Goal: Communication & Community: Answer question/provide support

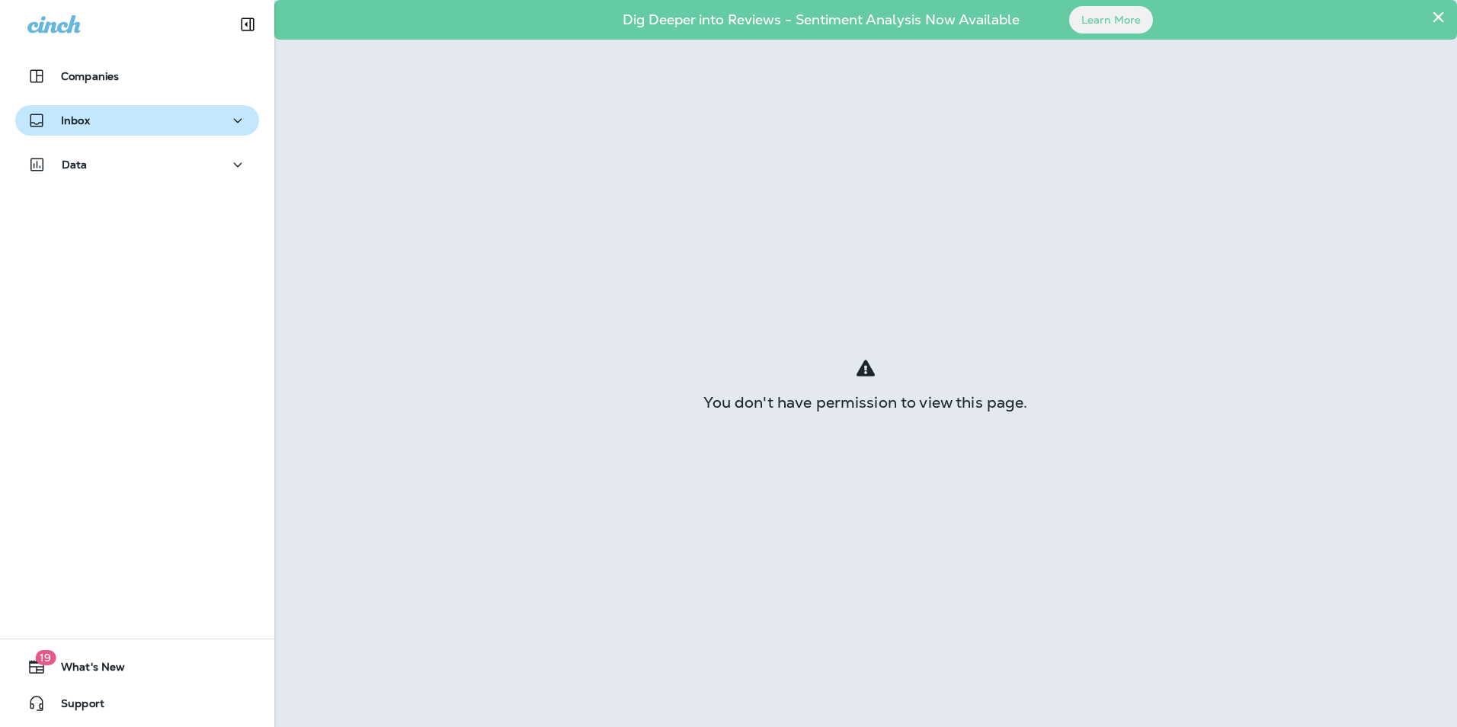
click at [180, 116] on div "Inbox" at bounding box center [136, 120] width 219 height 19
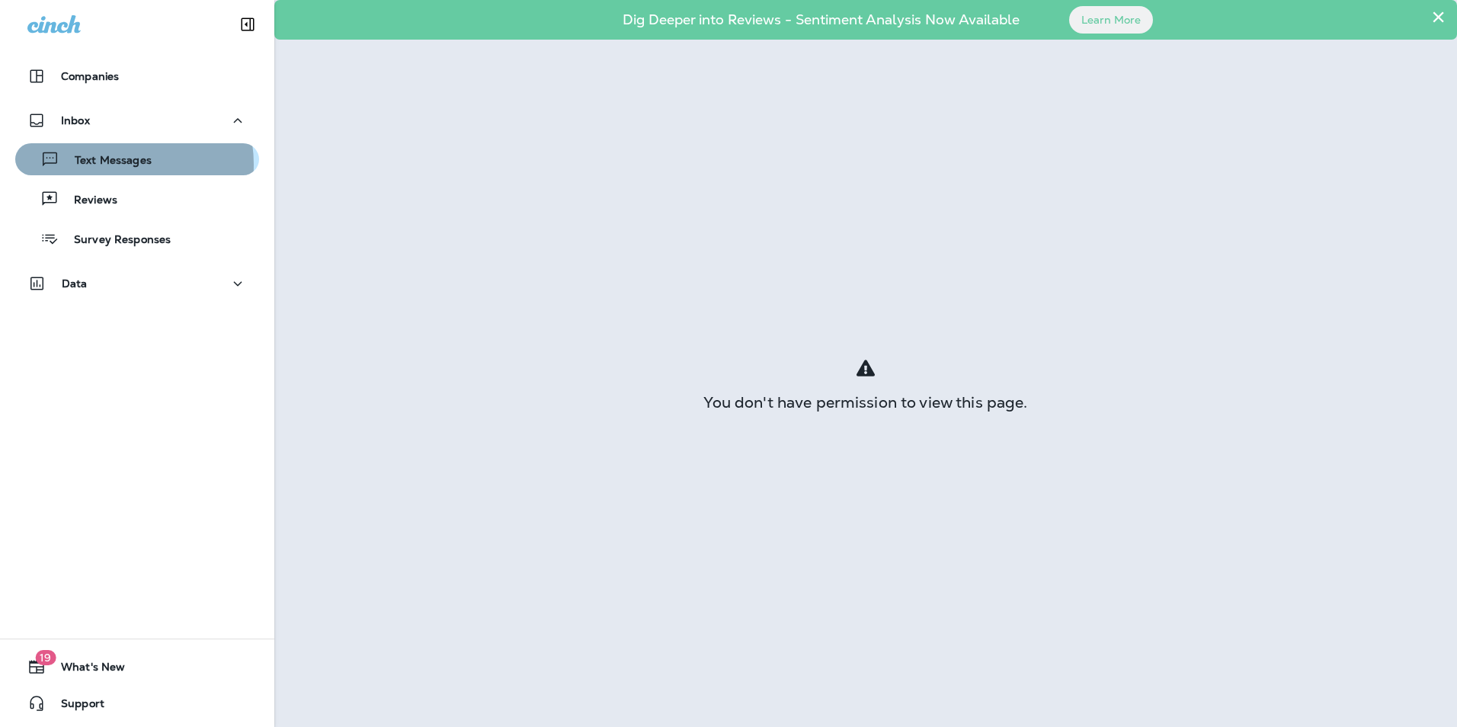
click at [108, 165] on p "Text Messages" at bounding box center [105, 161] width 92 height 14
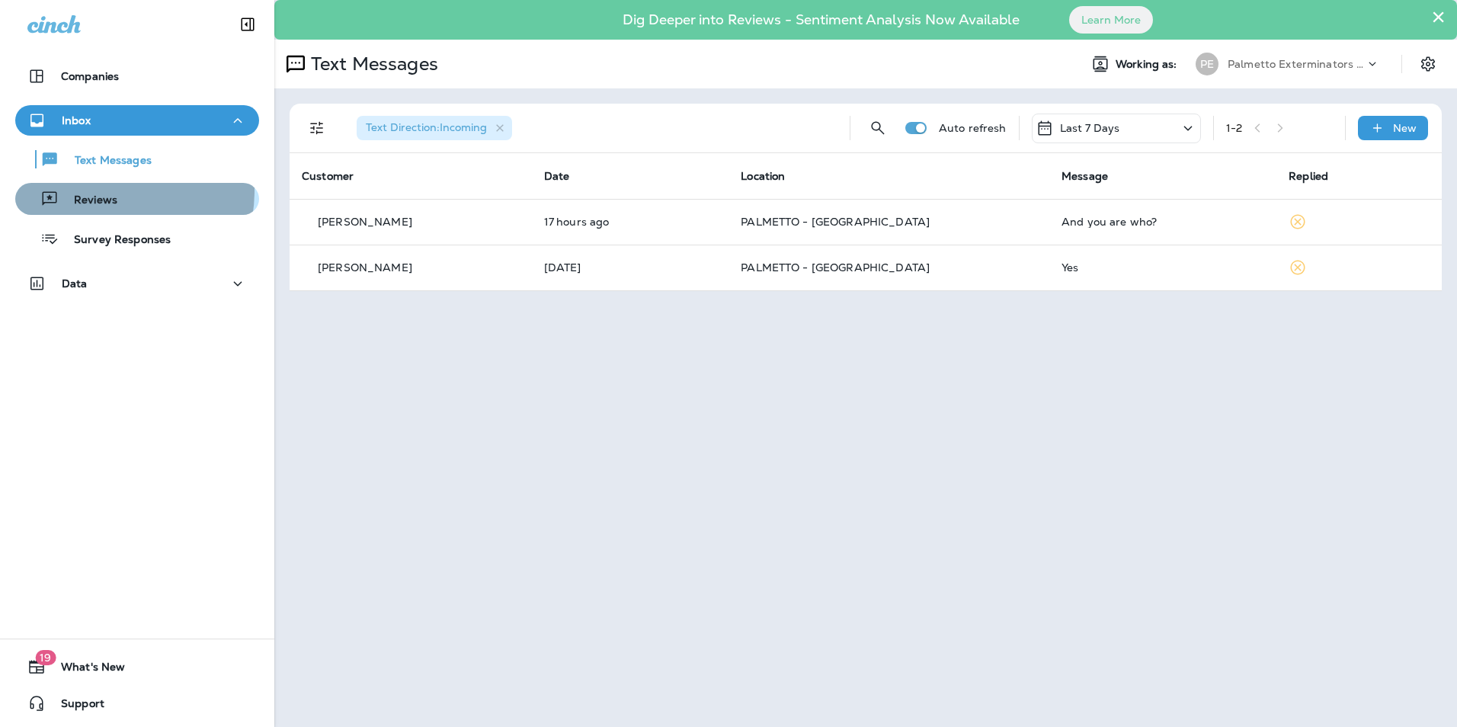
click at [84, 190] on div "Reviews" at bounding box center [69, 198] width 96 height 23
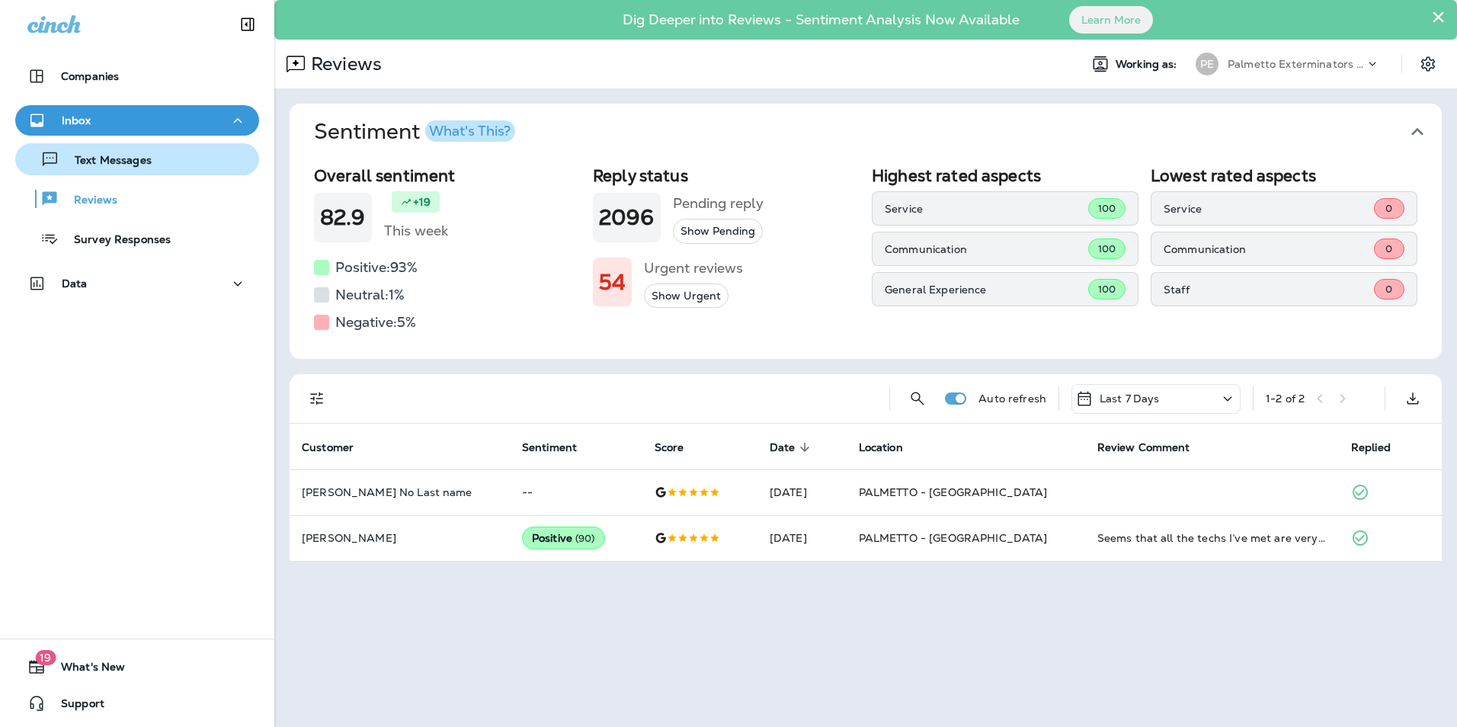
click at [71, 167] on p "Text Messages" at bounding box center [105, 161] width 92 height 14
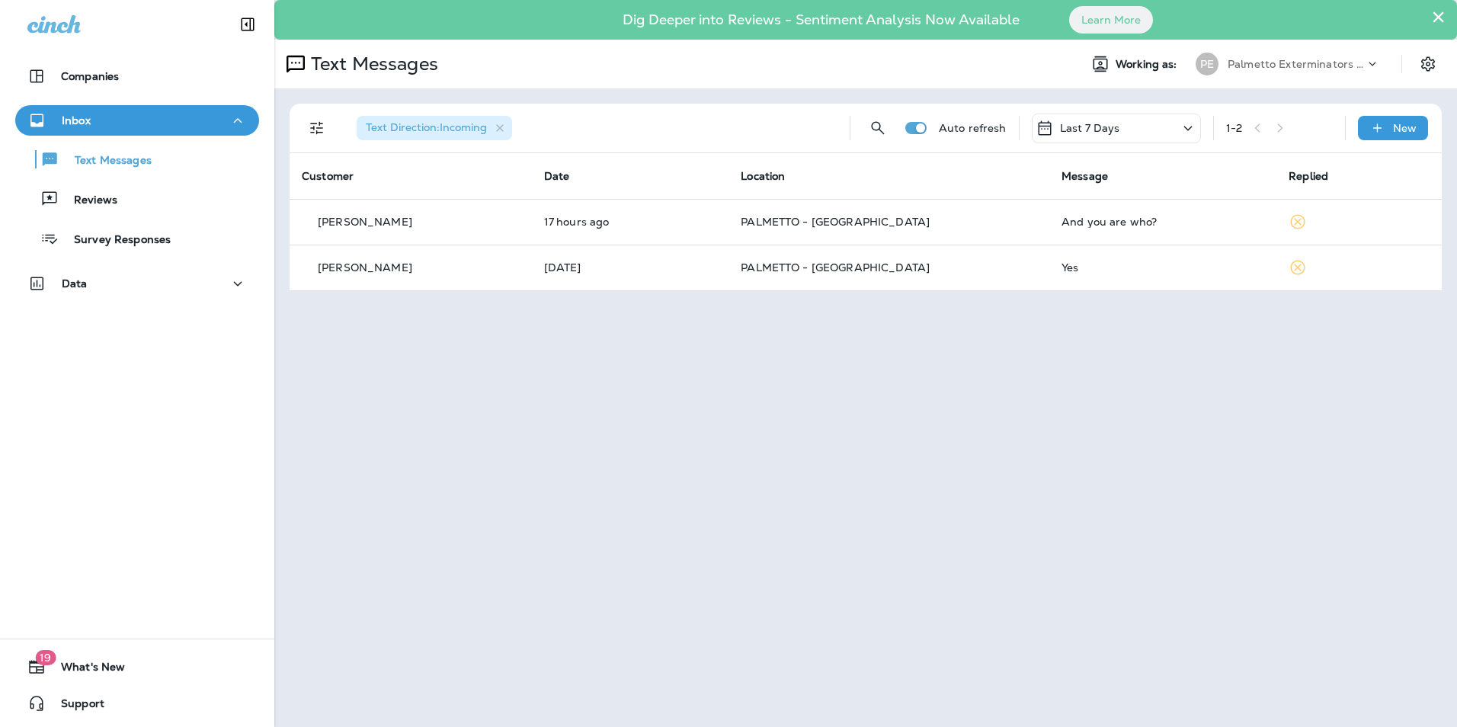
click at [1187, 123] on icon at bounding box center [1188, 128] width 18 height 19
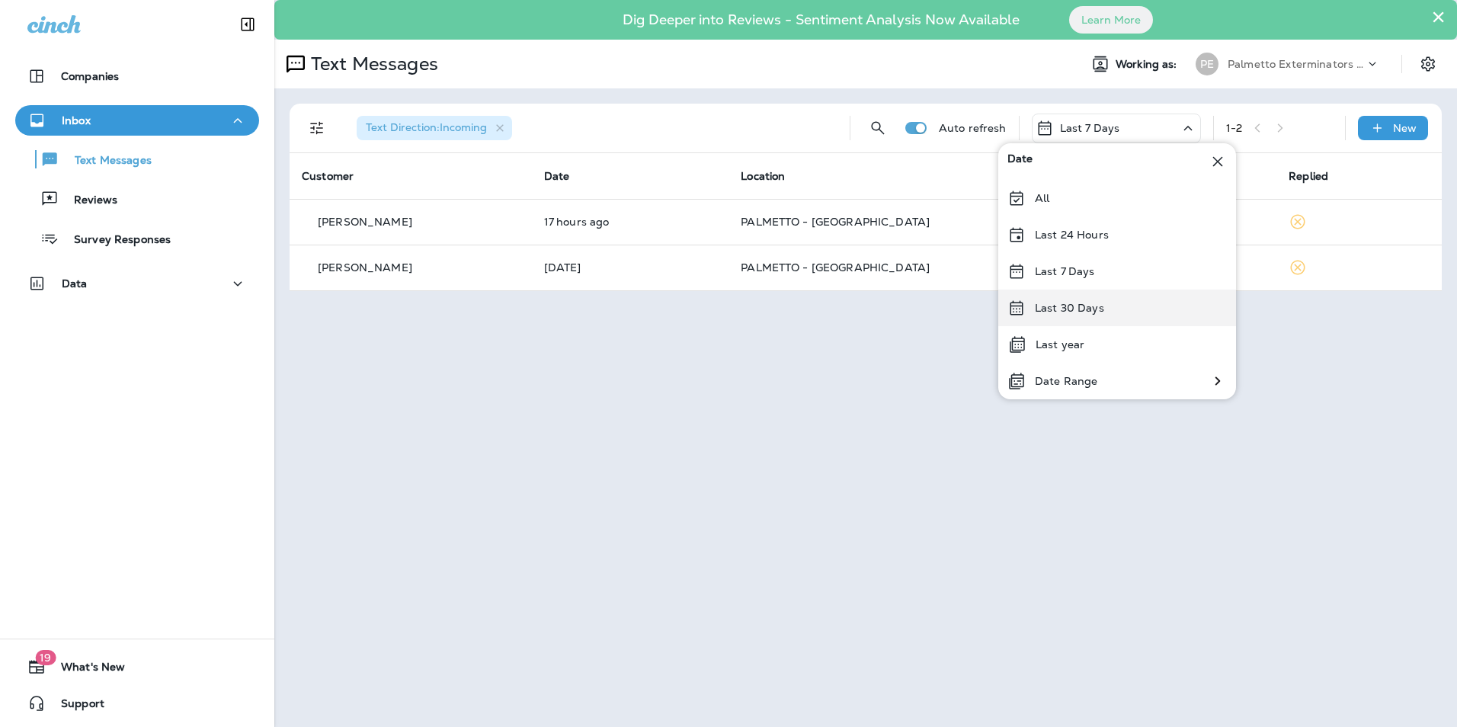
click at [1058, 317] on div "Last 30 Days" at bounding box center [1117, 308] width 238 height 37
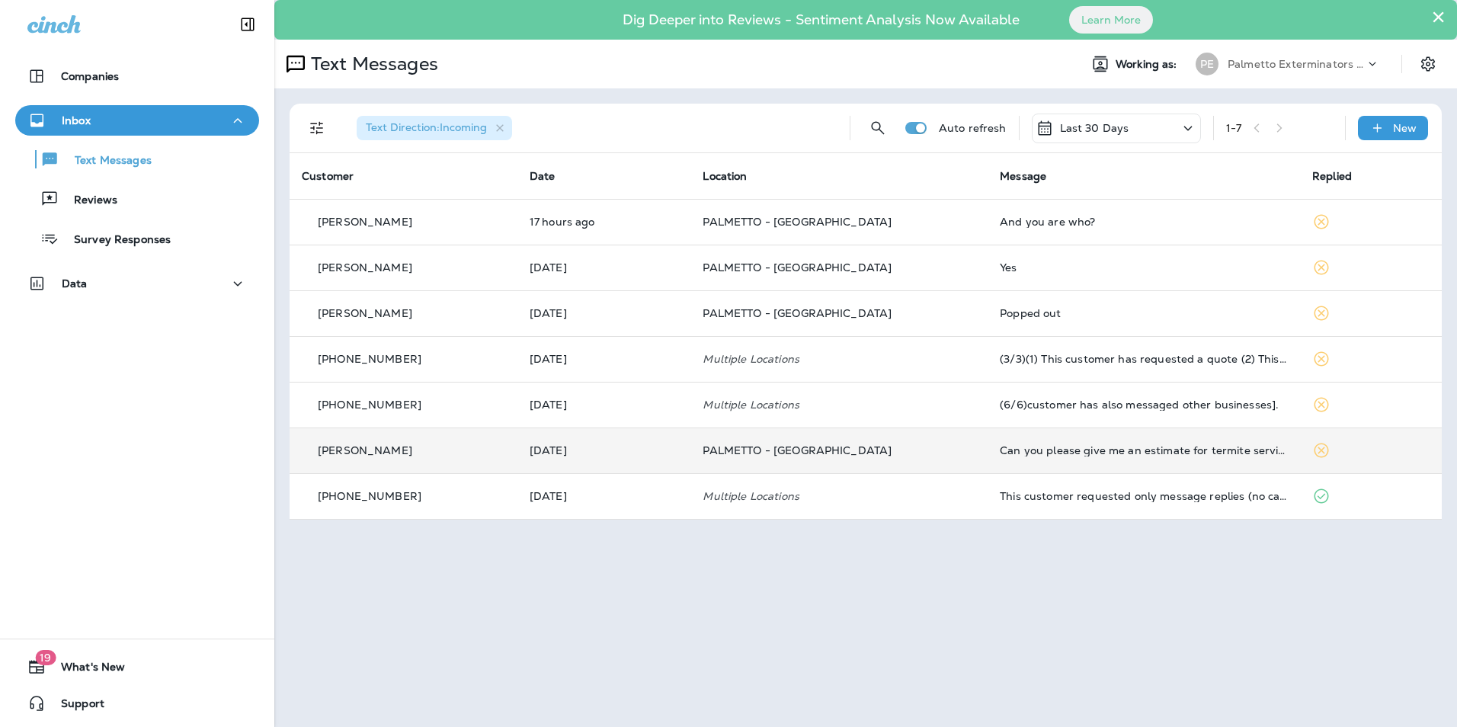
click at [841, 462] on td "PALMETTO - [GEOGRAPHIC_DATA]" at bounding box center [838, 450] width 297 height 46
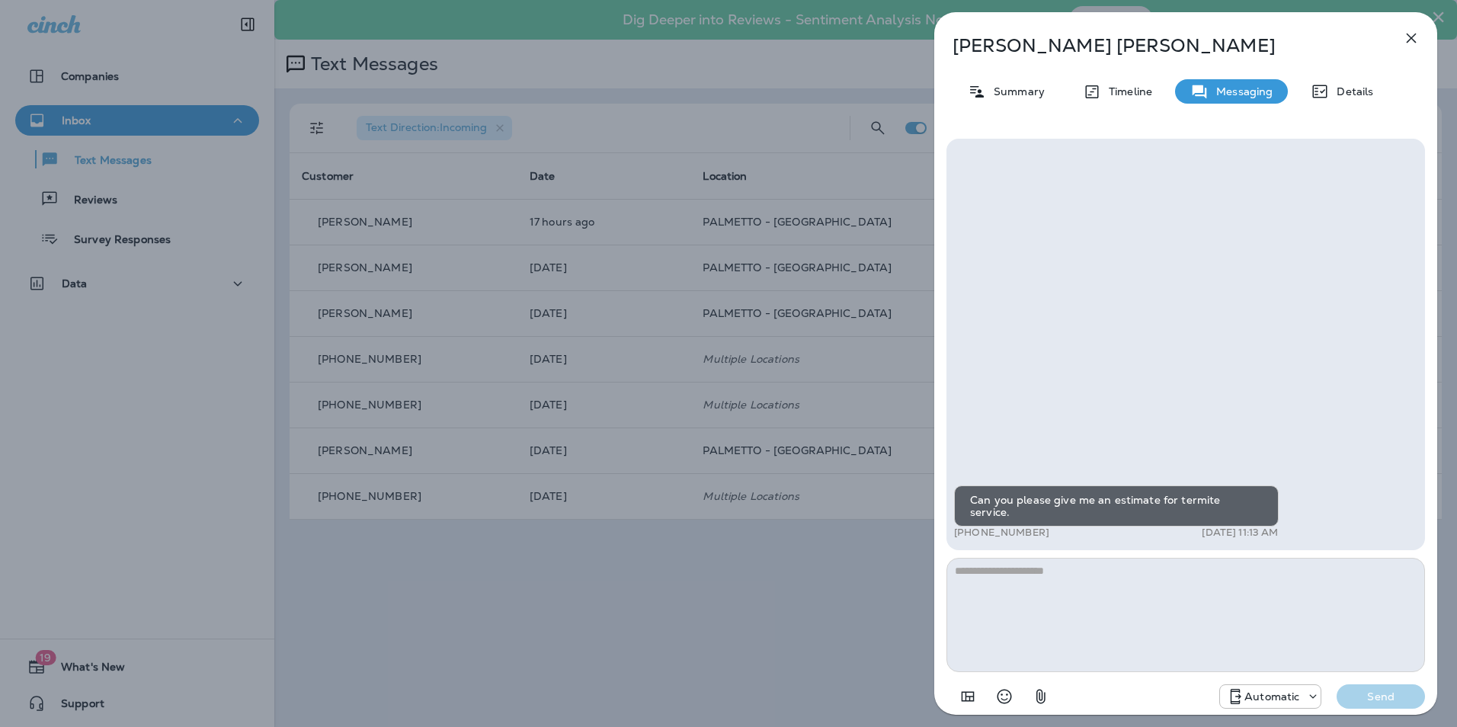
click at [993, 581] on textarea at bounding box center [1185, 615] width 478 height 114
type textarea "*"
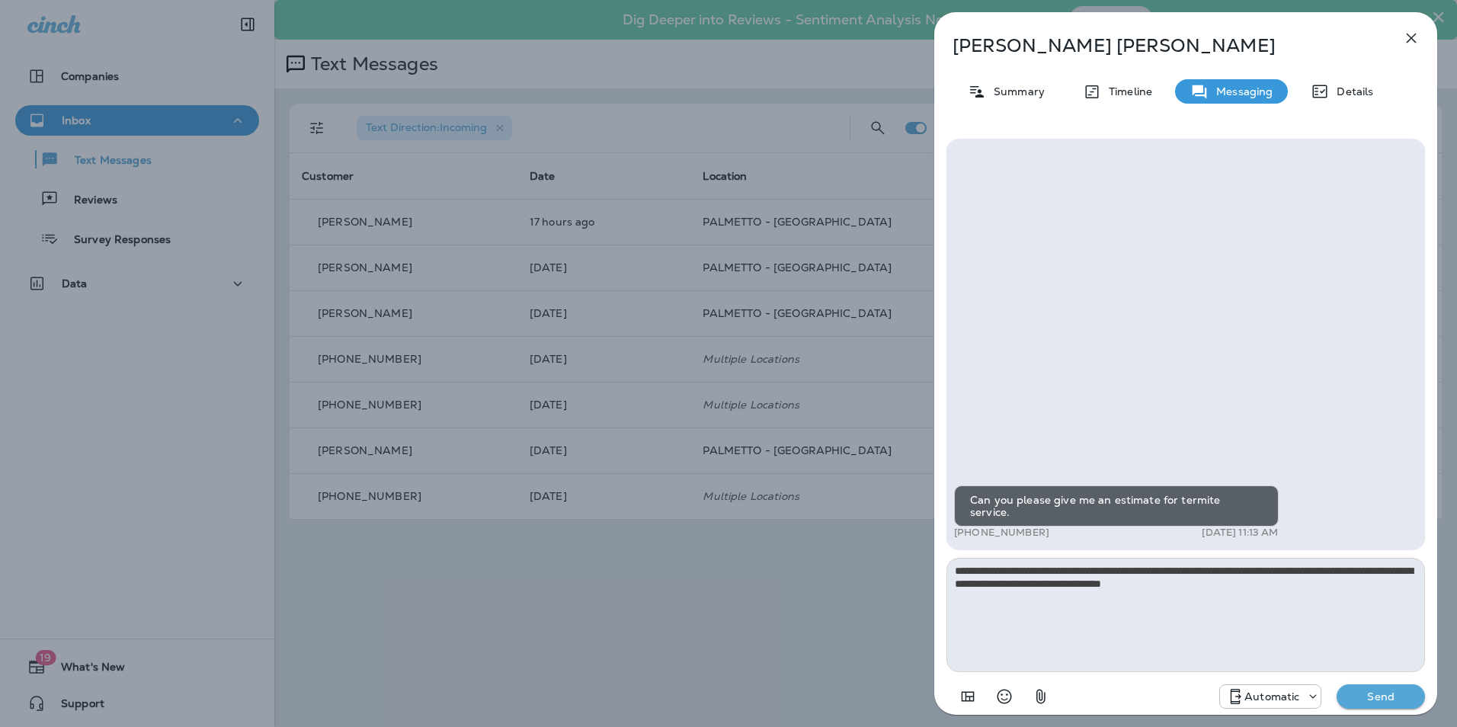
drag, startPoint x: 1176, startPoint y: 611, endPoint x: 1157, endPoint y: 603, distance: 21.5
click at [1176, 611] on textarea "**********" at bounding box center [1185, 615] width 478 height 114
drag, startPoint x: 1156, startPoint y: 581, endPoint x: 1128, endPoint y: 578, distance: 28.4
click at [1128, 578] on textarea "**********" at bounding box center [1185, 615] width 478 height 114
click at [1277, 583] on textarea "**********" at bounding box center [1185, 615] width 478 height 114
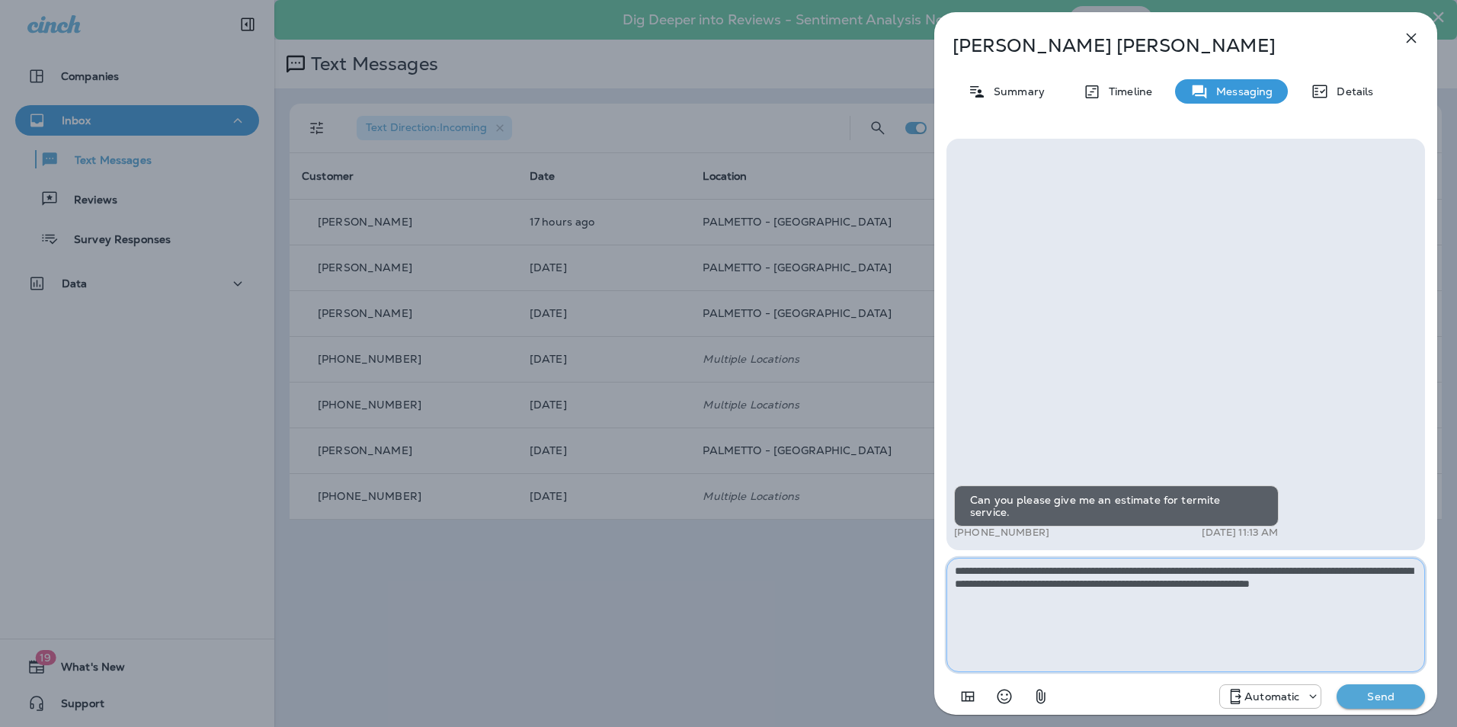
click at [1029, 597] on textarea "**********" at bounding box center [1185, 615] width 478 height 114
type textarea "**********"
click at [1379, 693] on p "Send" at bounding box center [1381, 696] width 64 height 14
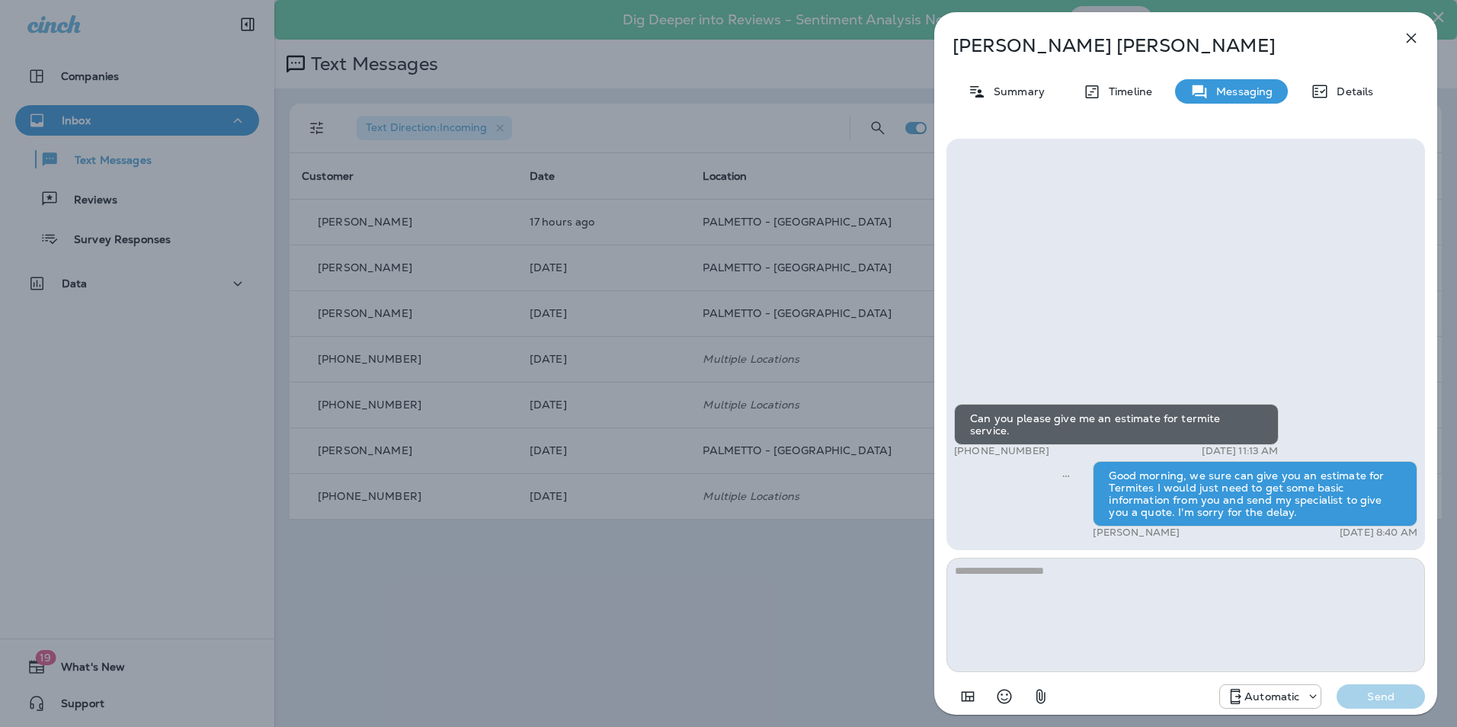
click at [1414, 34] on icon "button" at bounding box center [1411, 38] width 18 height 18
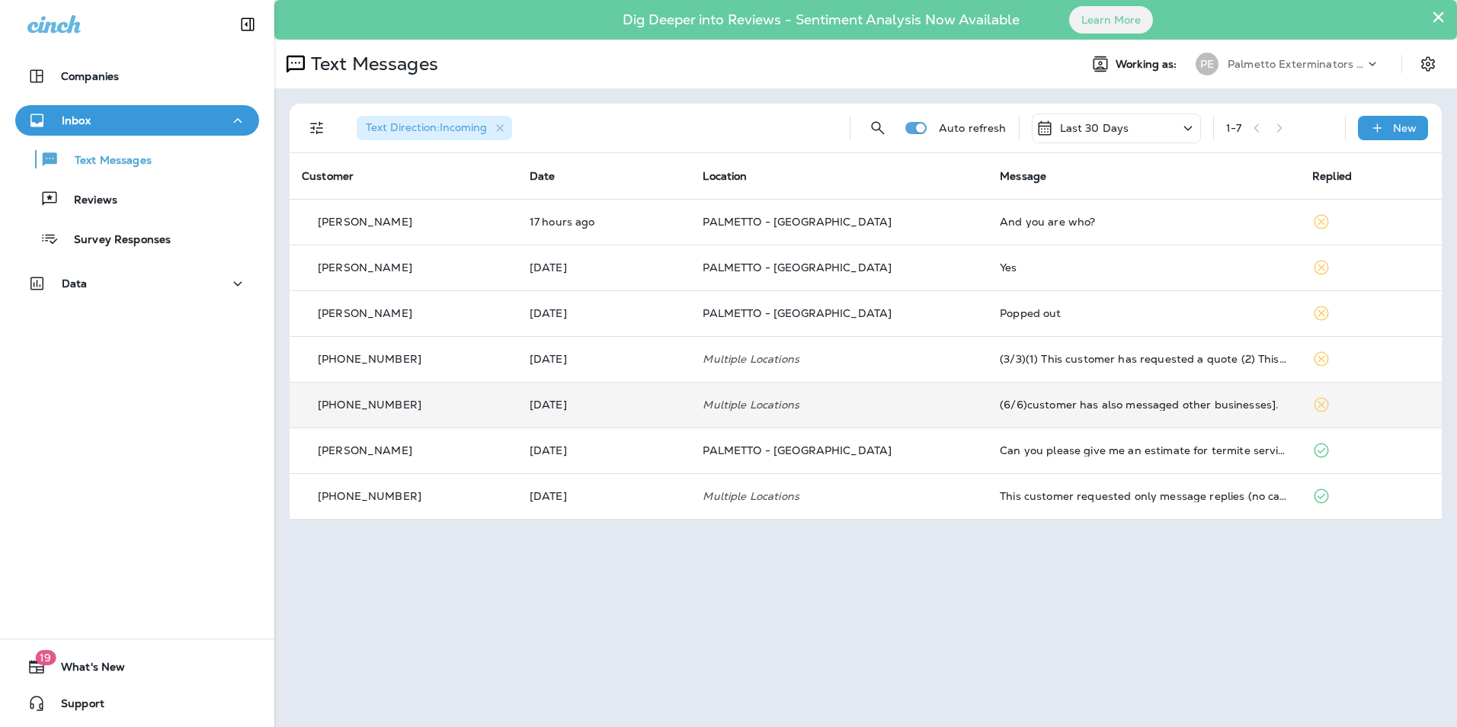
click at [846, 398] on td "Multiple Locations" at bounding box center [838, 405] width 297 height 46
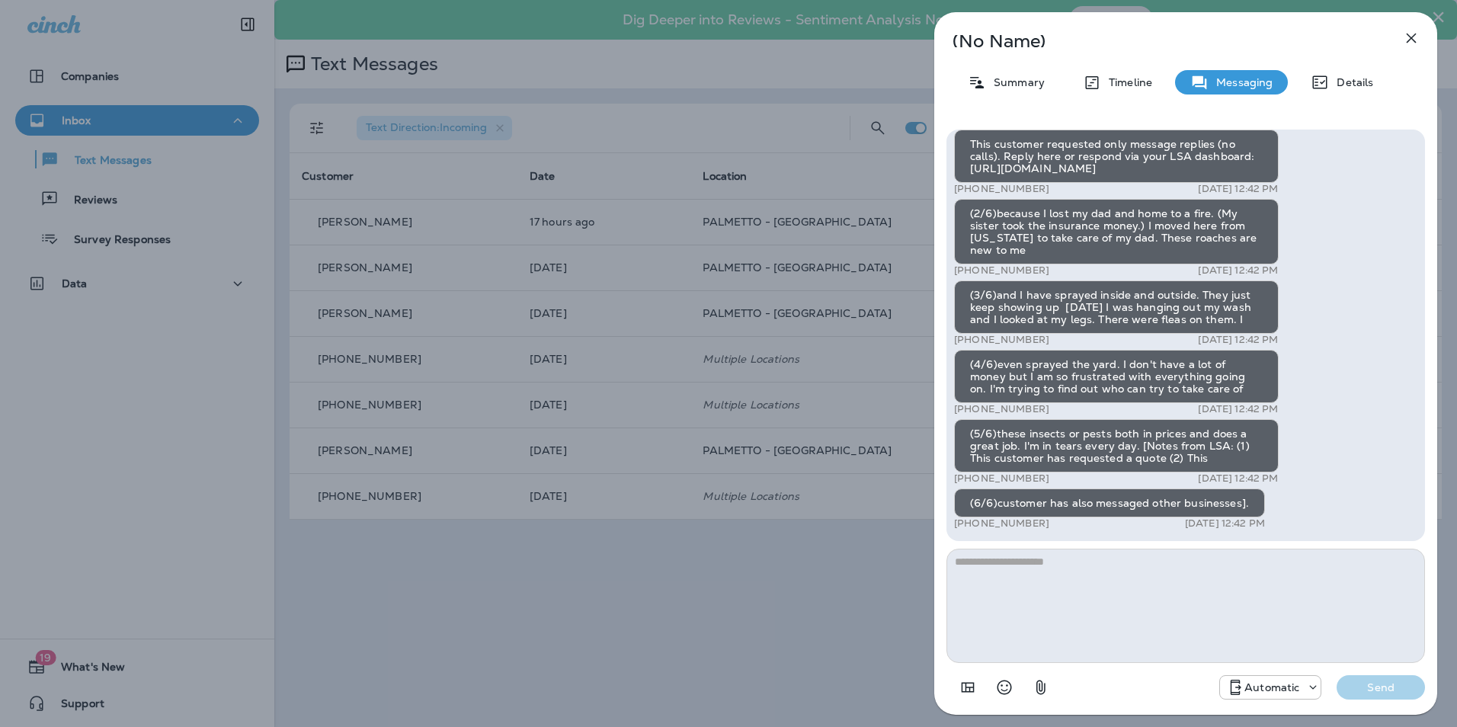
click at [1031, 568] on textarea at bounding box center [1185, 606] width 478 height 114
type textarea "**********"
click at [1376, 685] on p "Send" at bounding box center [1381, 687] width 64 height 14
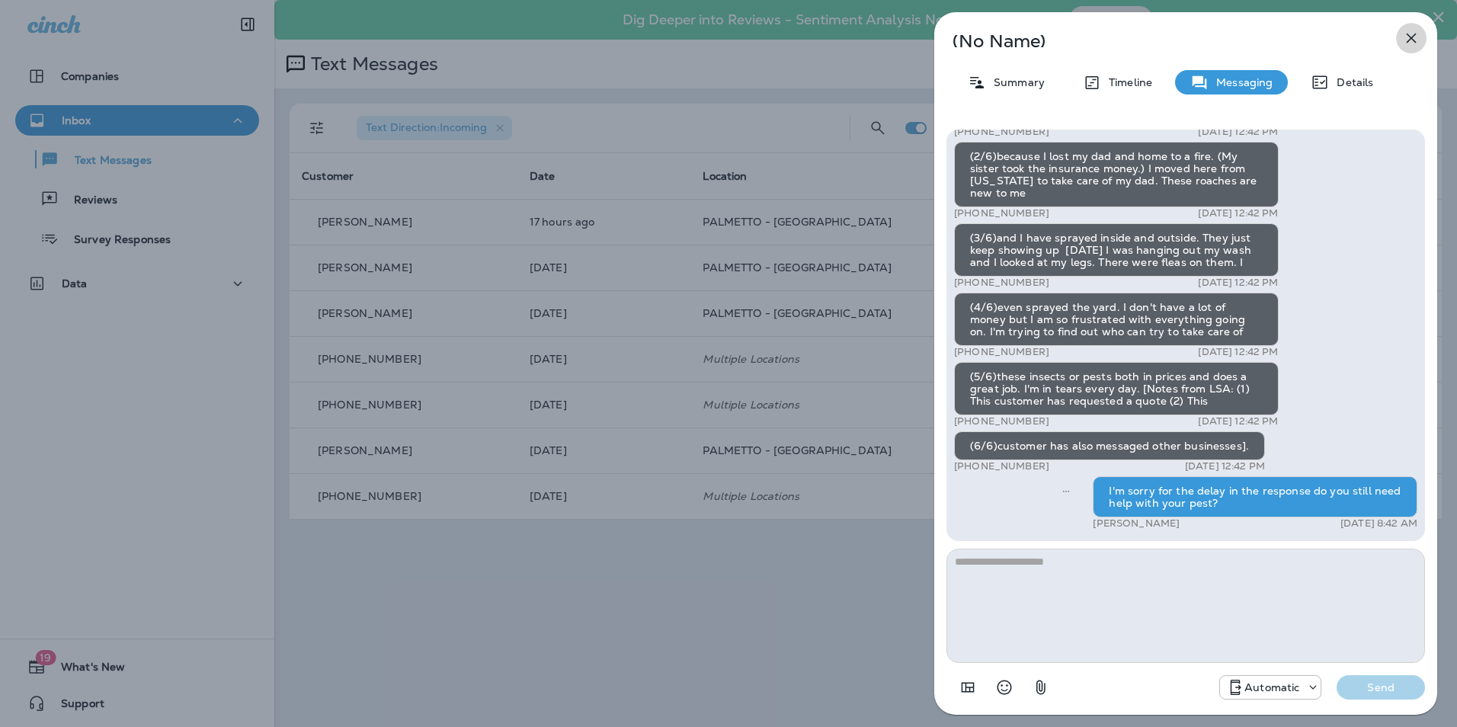
click at [1410, 30] on icon "button" at bounding box center [1411, 38] width 18 height 18
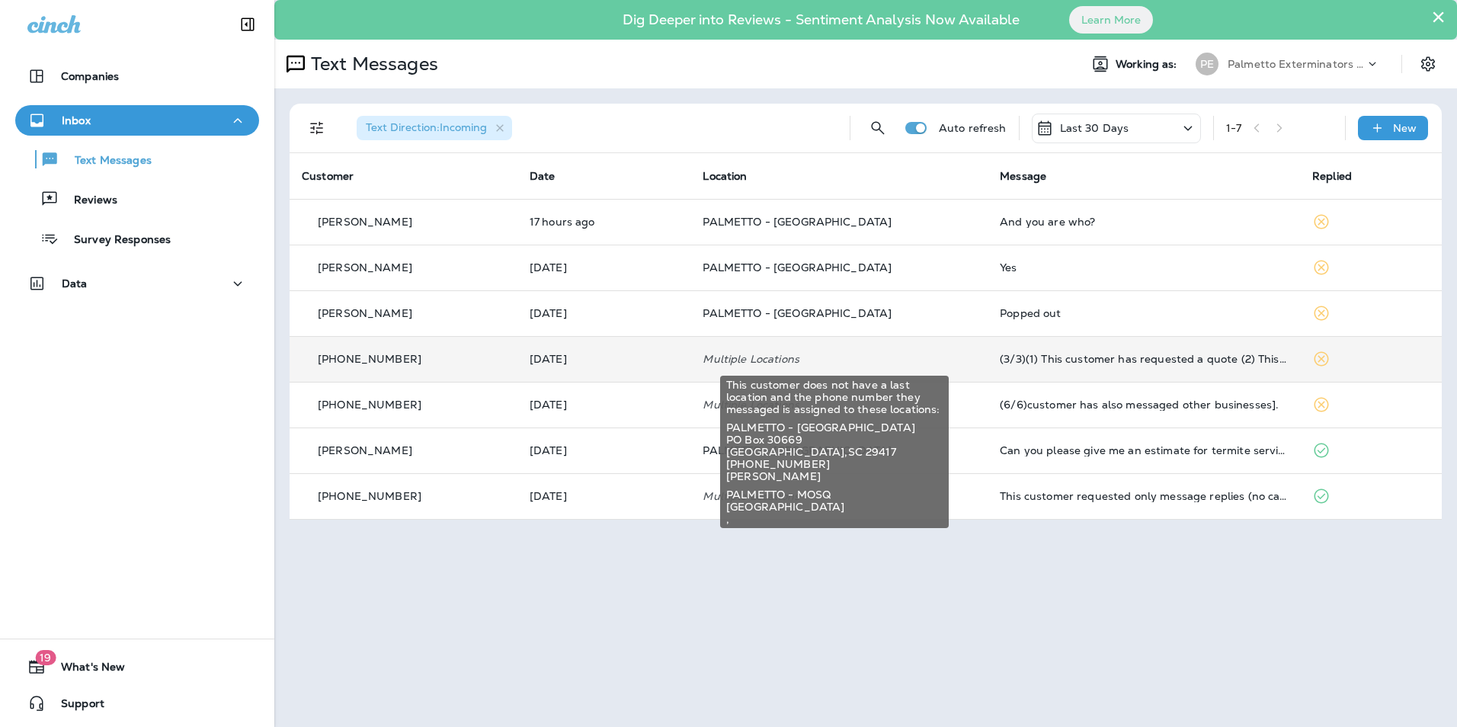
click at [813, 359] on p "Multiple Locations" at bounding box center [838, 359] width 273 height 12
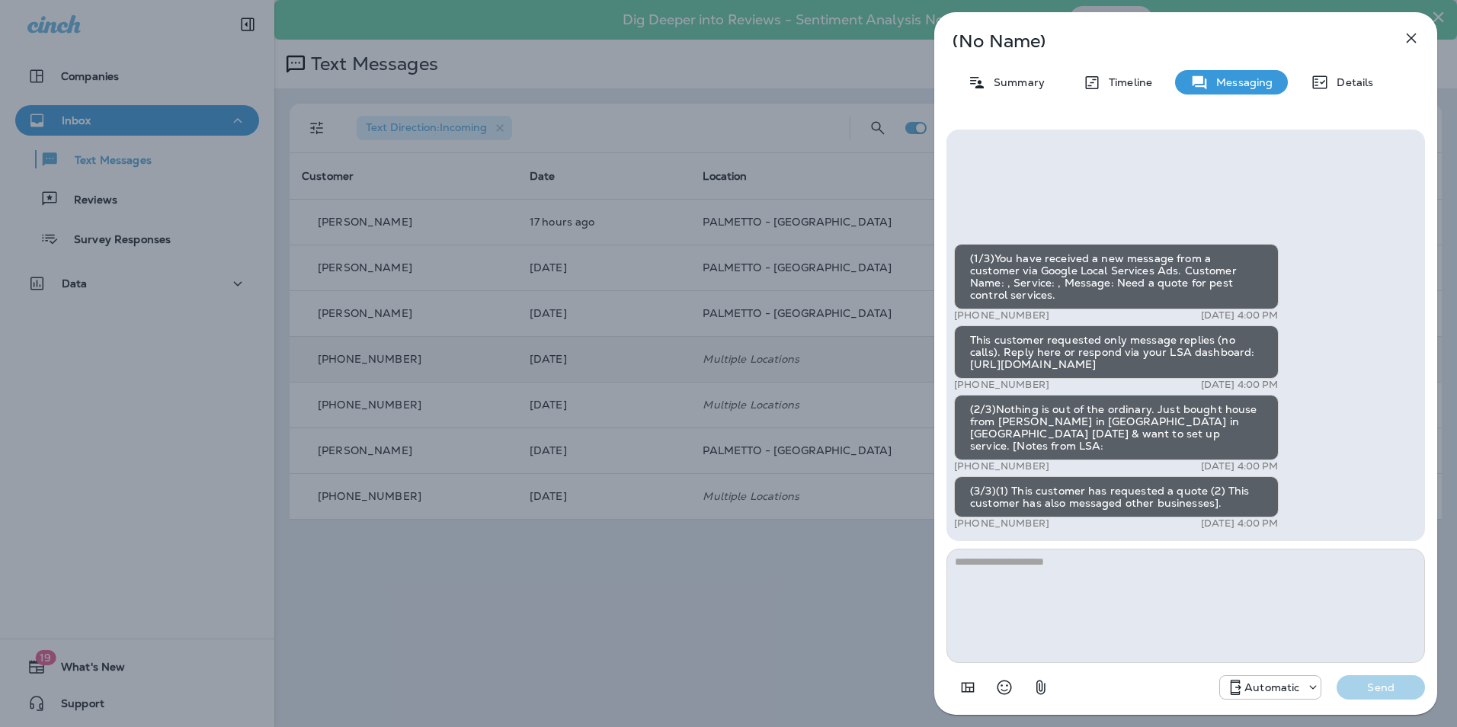
click at [1049, 590] on textarea at bounding box center [1185, 606] width 478 height 114
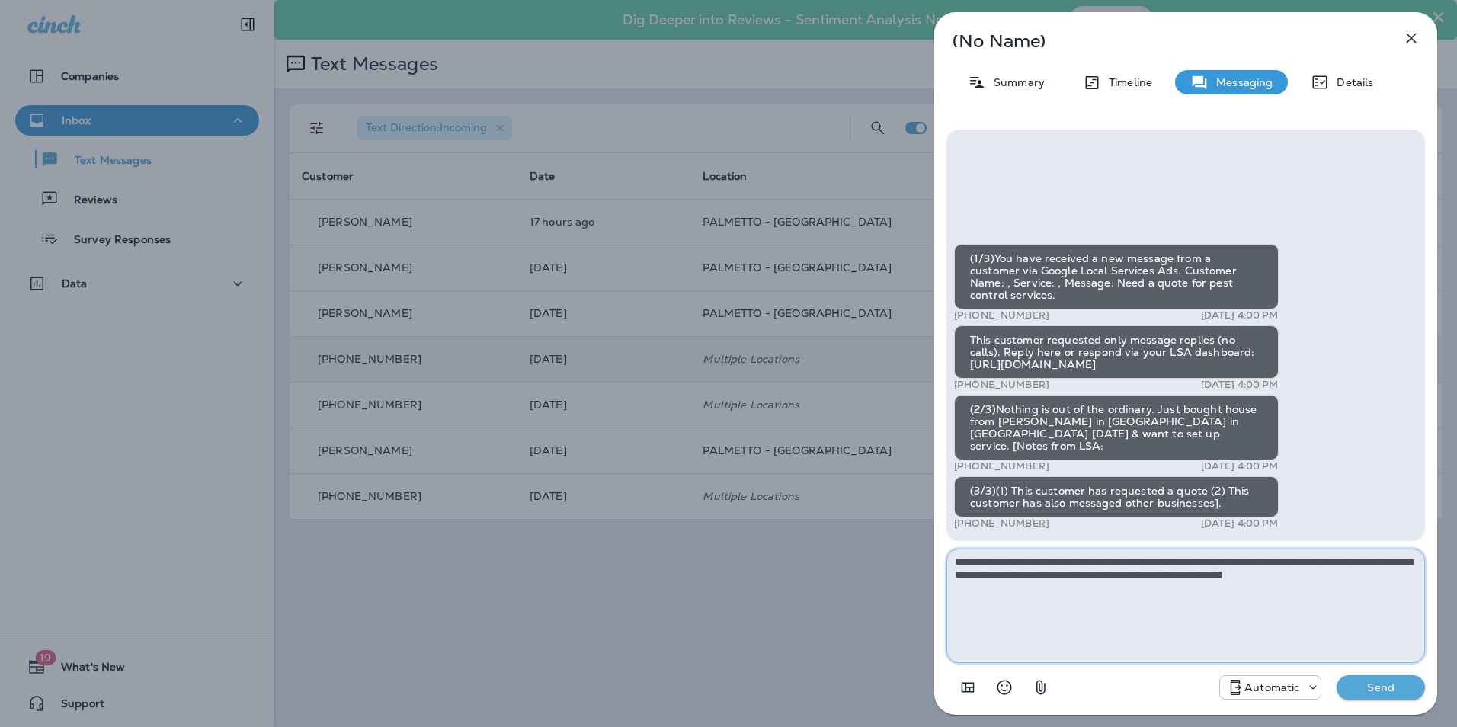
type textarea "**********"
click at [1398, 690] on p "Send" at bounding box center [1381, 687] width 64 height 14
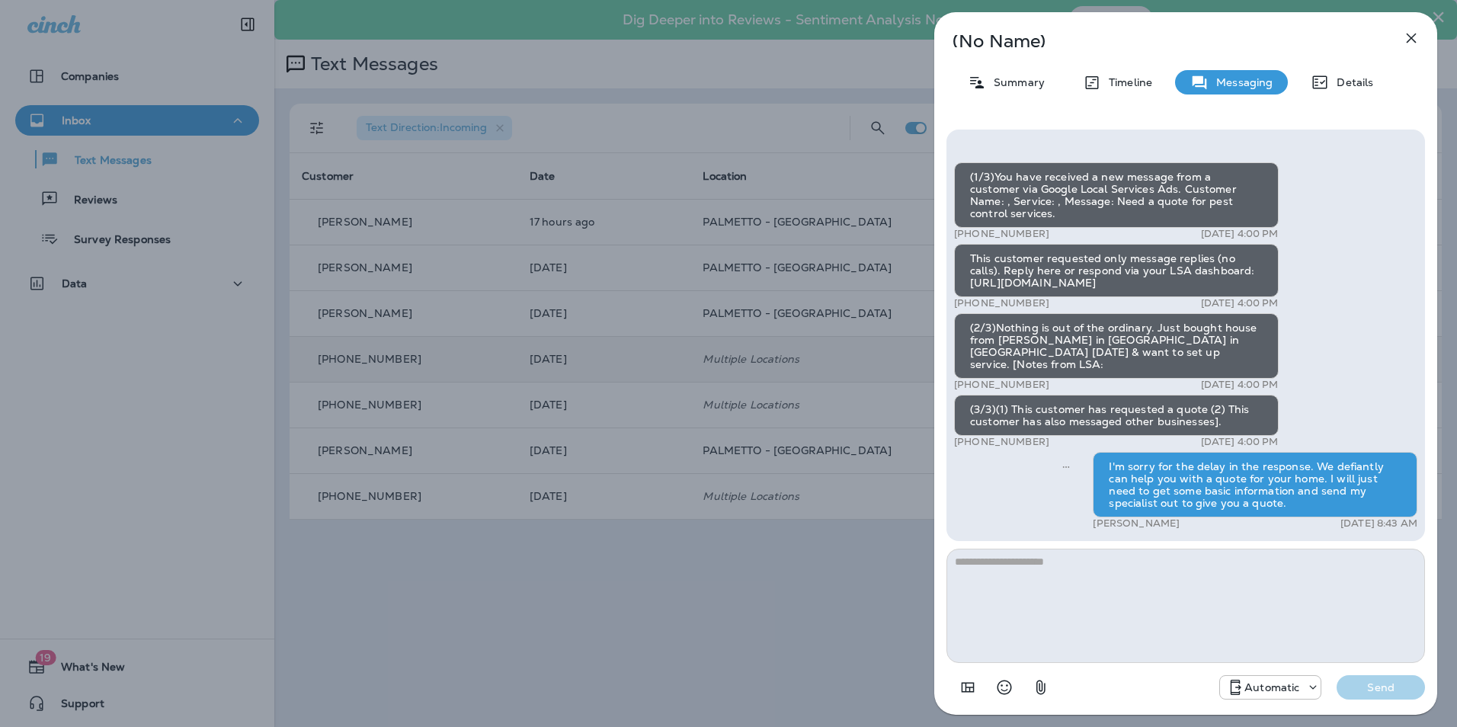
click at [1411, 43] on icon "button" at bounding box center [1411, 38] width 18 height 18
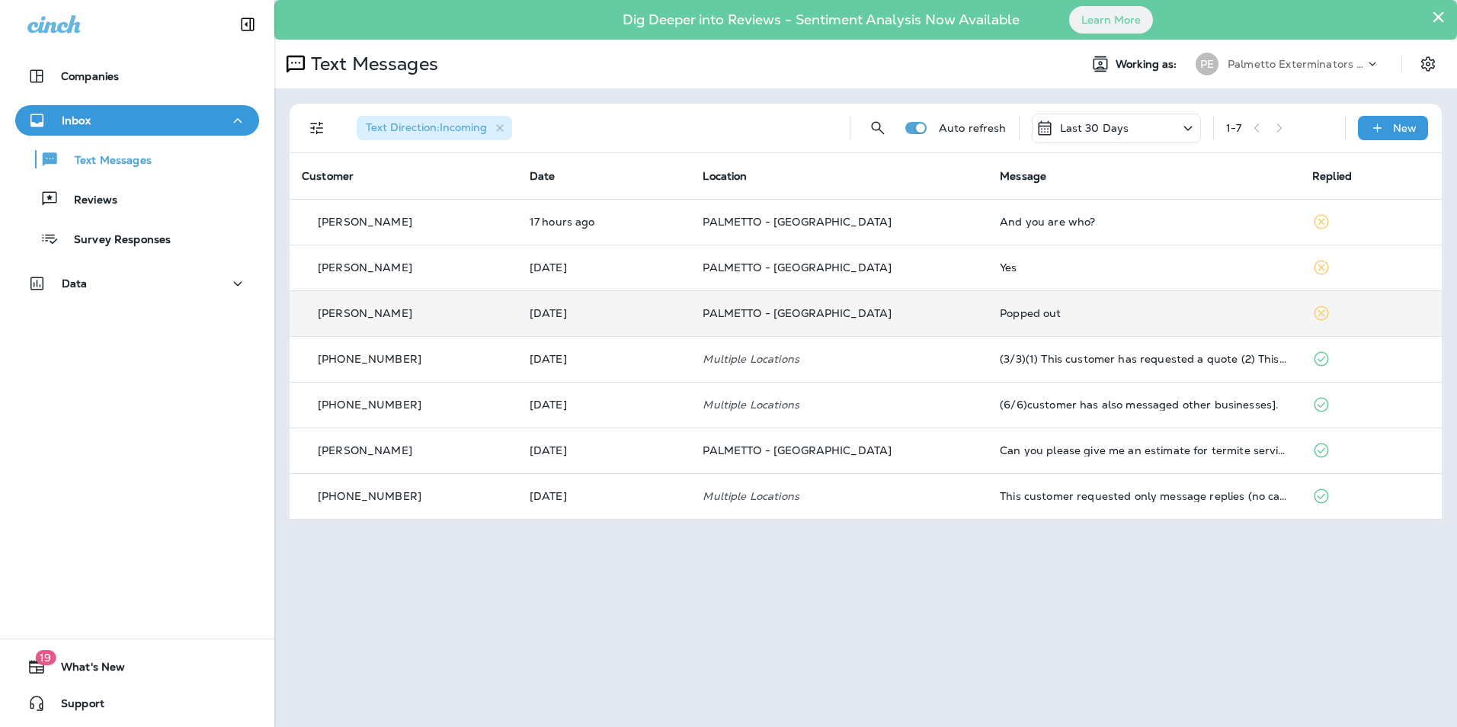
click at [926, 317] on p "PALMETTO - [GEOGRAPHIC_DATA]" at bounding box center [838, 313] width 273 height 12
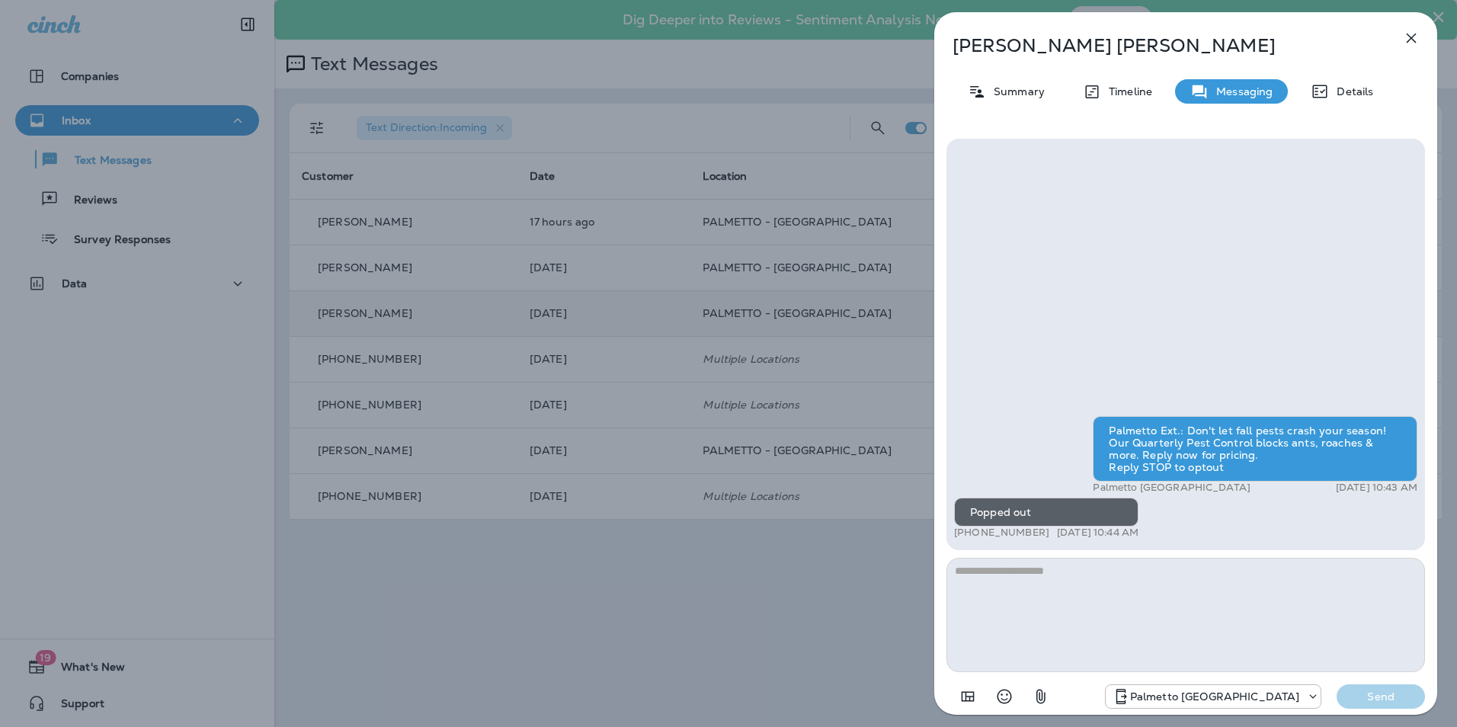
click at [1041, 593] on textarea at bounding box center [1185, 615] width 478 height 114
type textarea "**********"
click at [1406, 691] on p "Send" at bounding box center [1381, 696] width 64 height 14
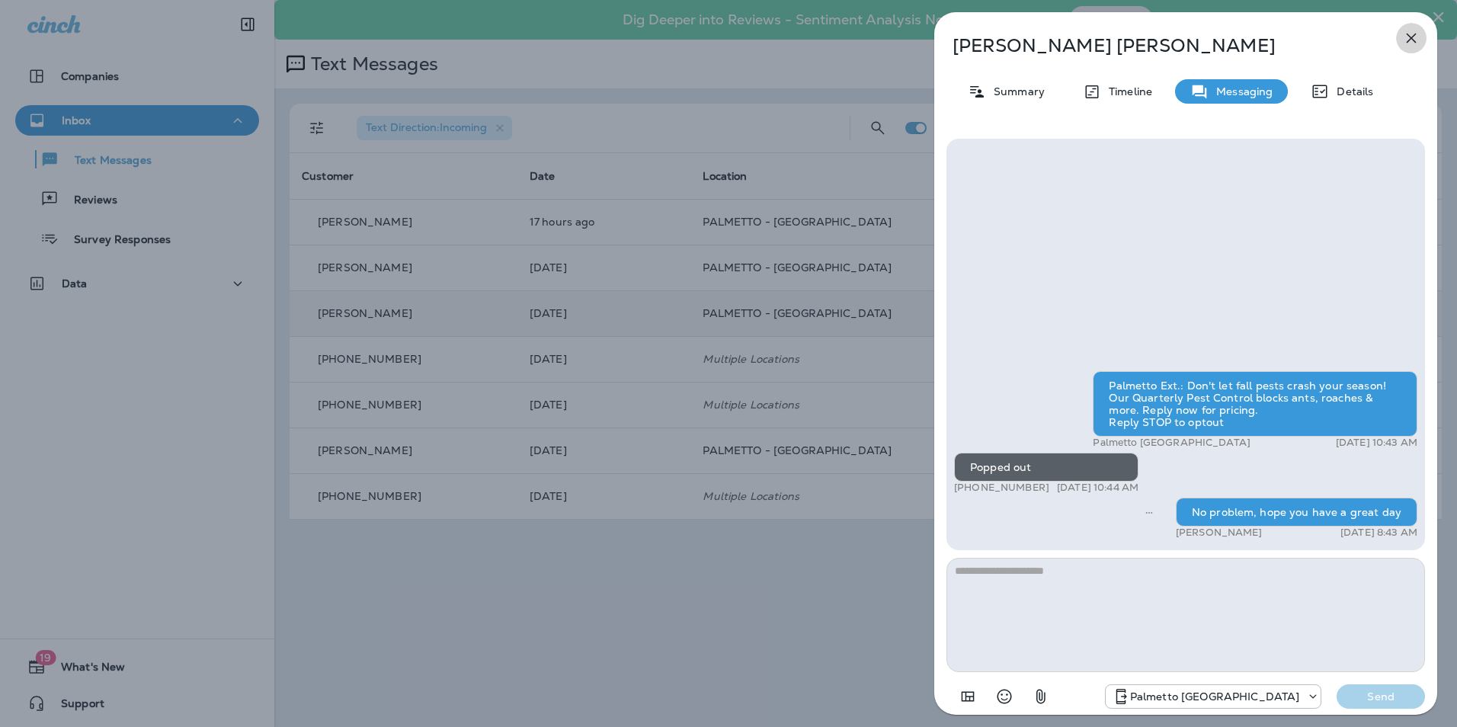
click at [1416, 37] on icon "button" at bounding box center [1411, 38] width 18 height 18
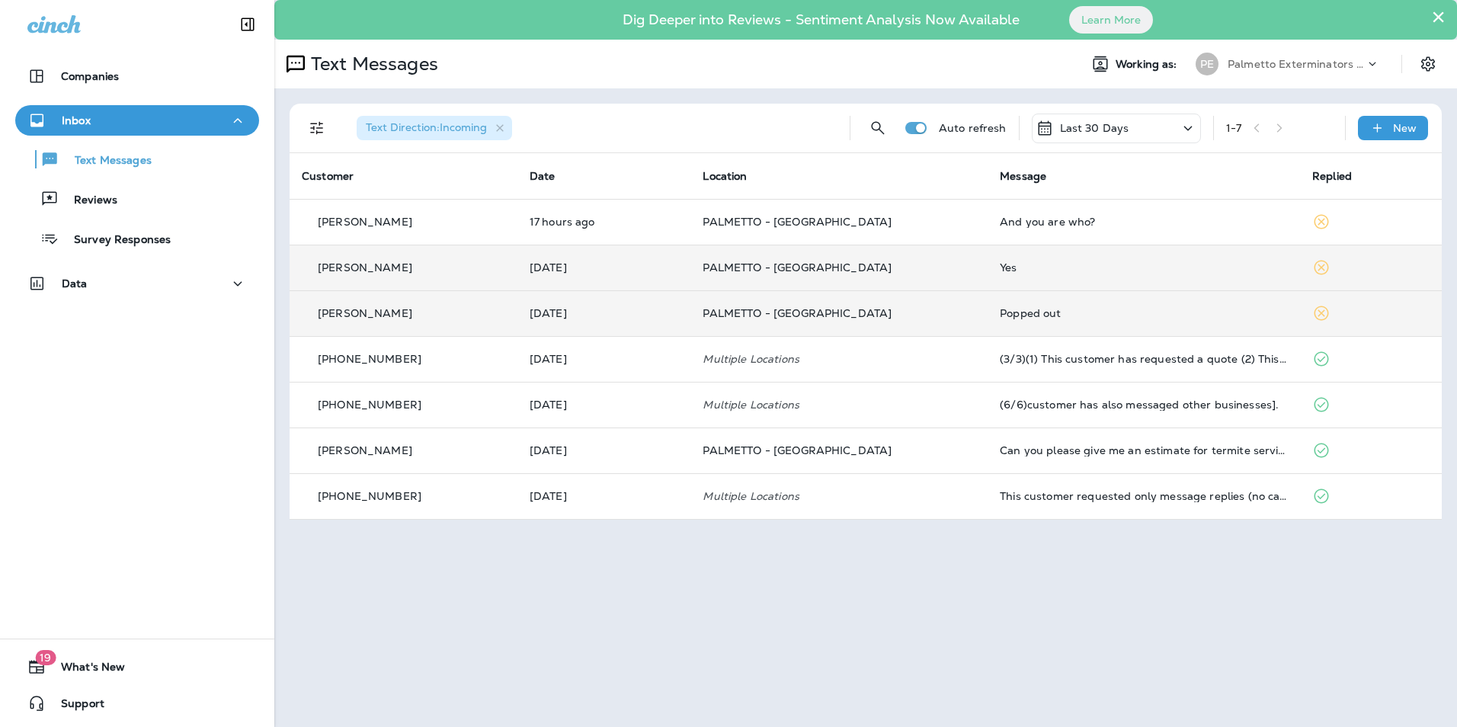
click at [1000, 264] on div "Yes" at bounding box center [1144, 267] width 288 height 12
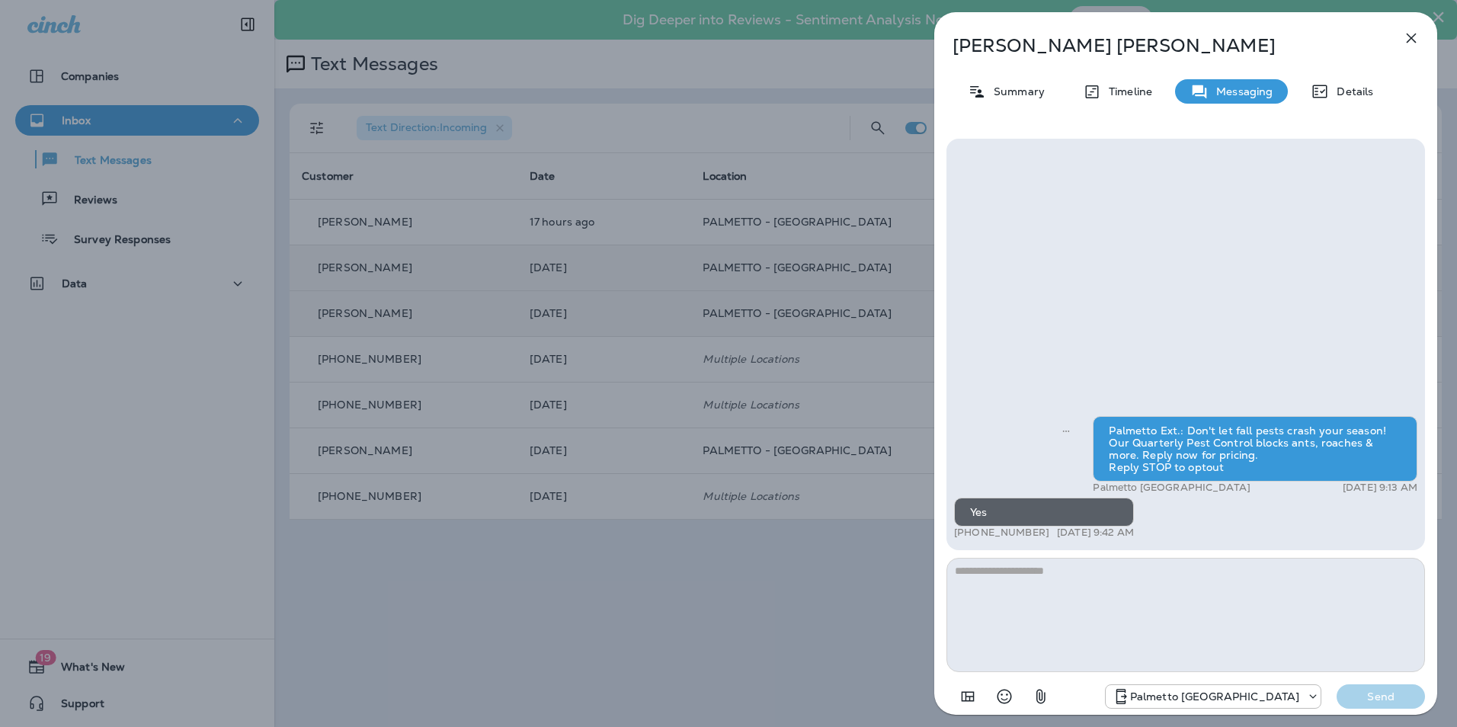
click at [1032, 582] on textarea at bounding box center [1185, 615] width 478 height 114
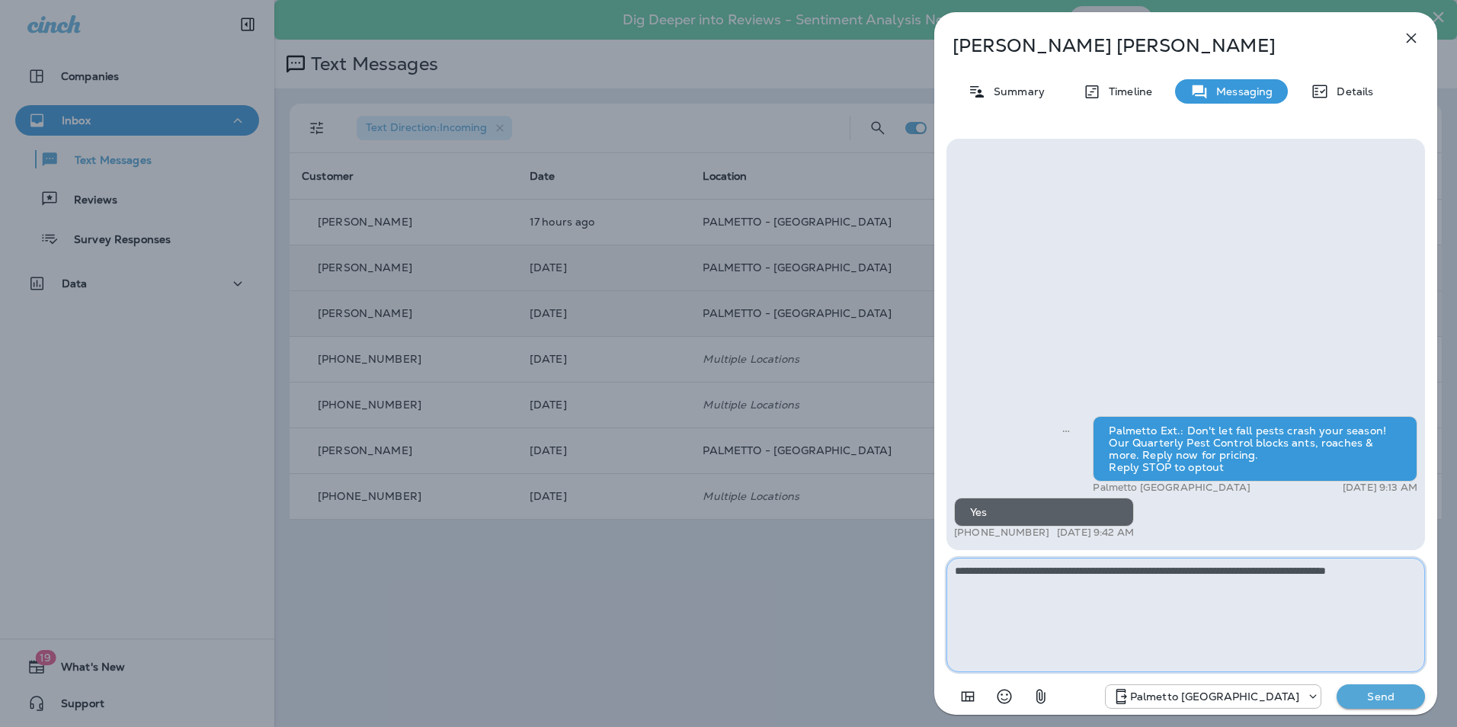
type textarea "**********"
click at [1395, 696] on p "Send" at bounding box center [1381, 696] width 64 height 14
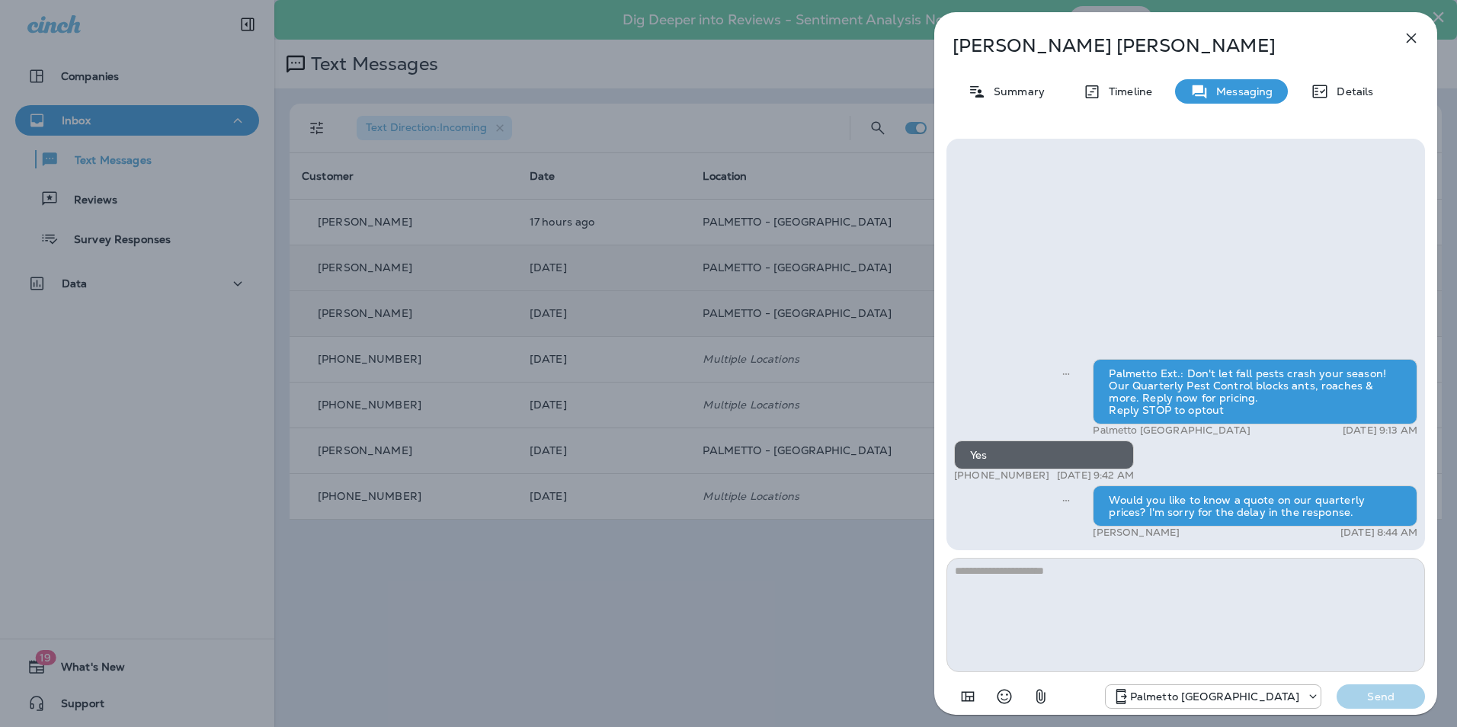
click at [1416, 31] on icon "button" at bounding box center [1411, 38] width 18 height 18
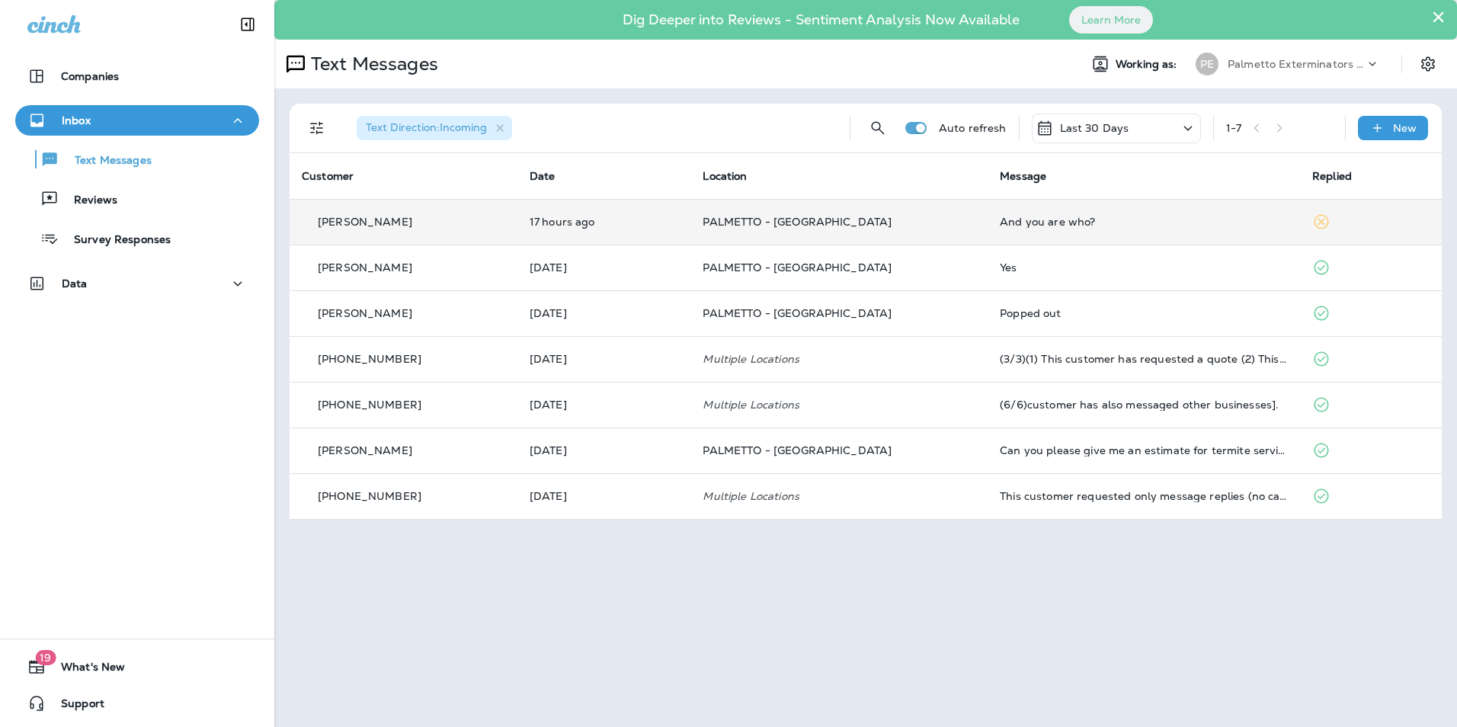
click at [1097, 229] on td "And you are who?" at bounding box center [1143, 222] width 312 height 46
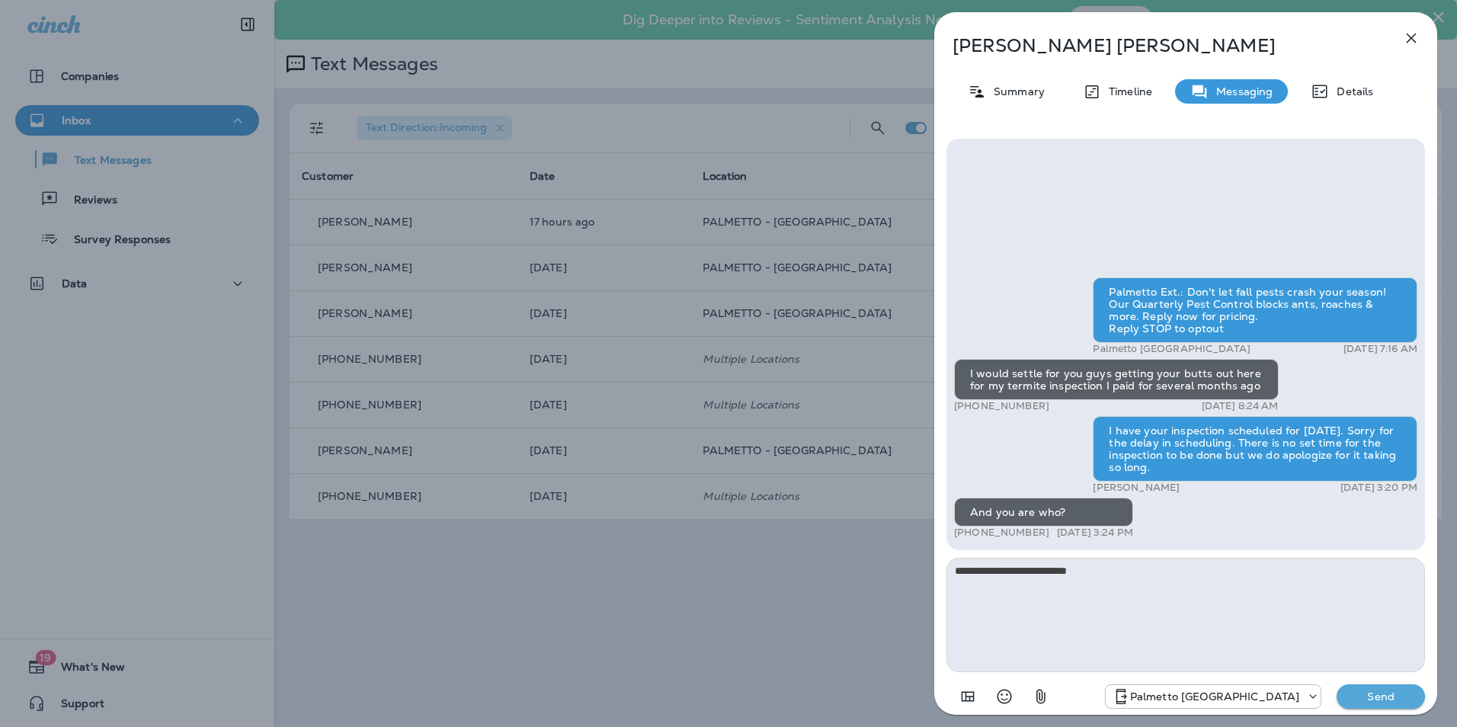
type textarea "**********"
click at [1407, 702] on p "Send" at bounding box center [1381, 696] width 64 height 14
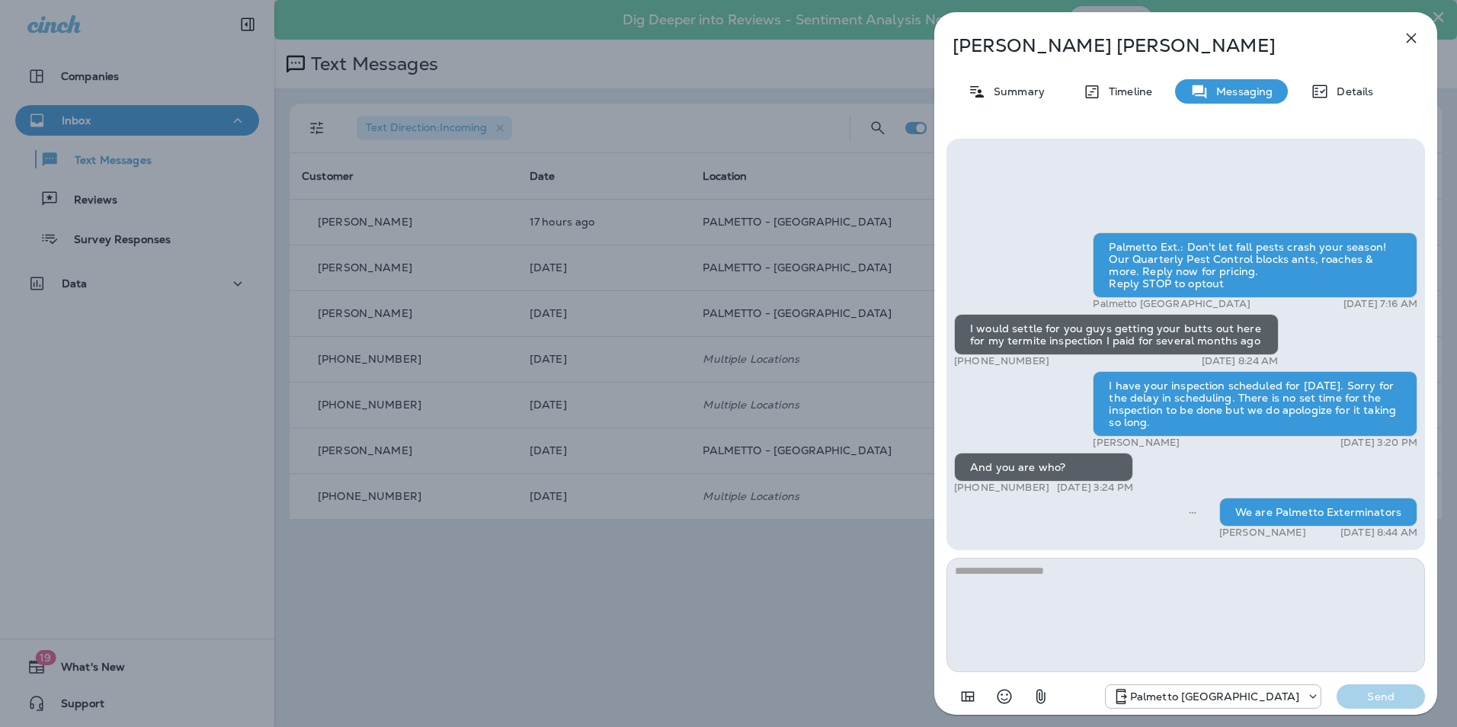
click at [1411, 42] on icon "button" at bounding box center [1411, 38] width 18 height 18
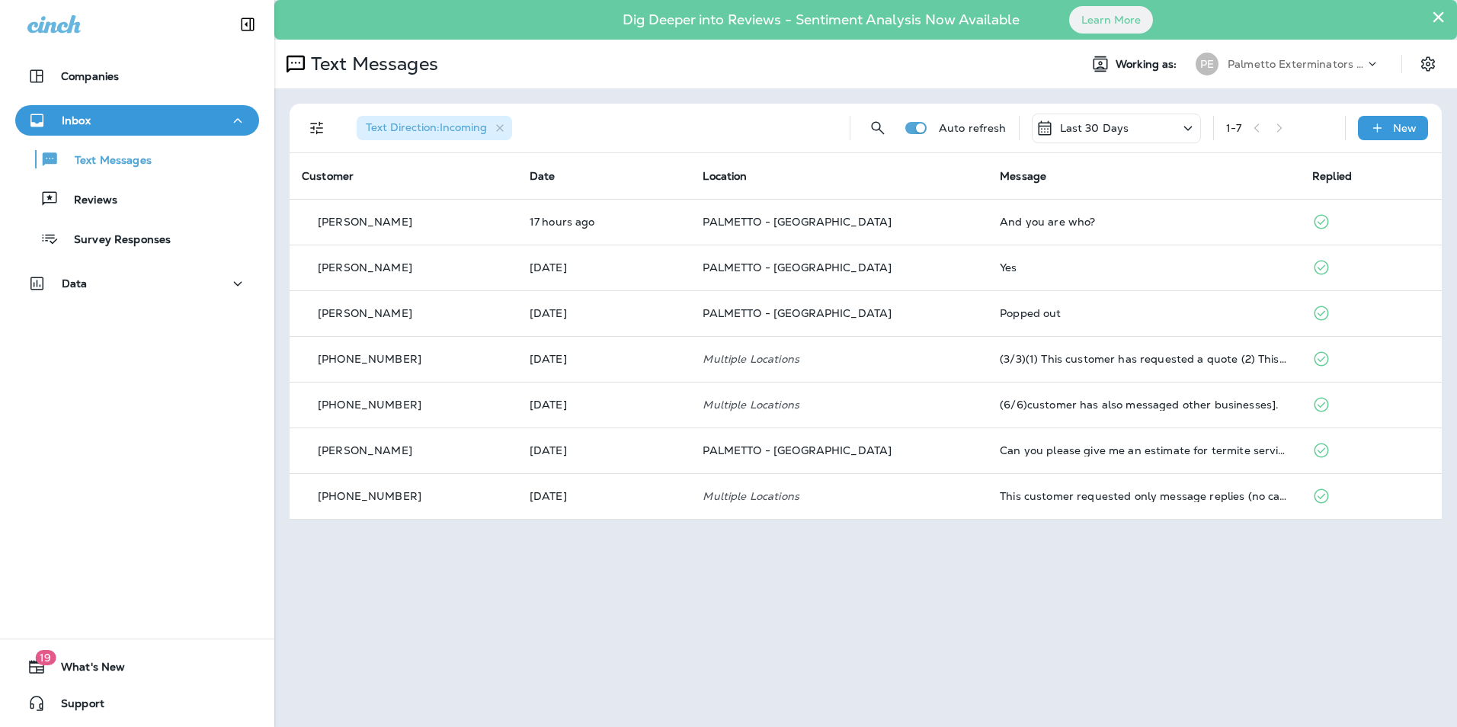
click at [1185, 124] on icon at bounding box center [1188, 128] width 18 height 19
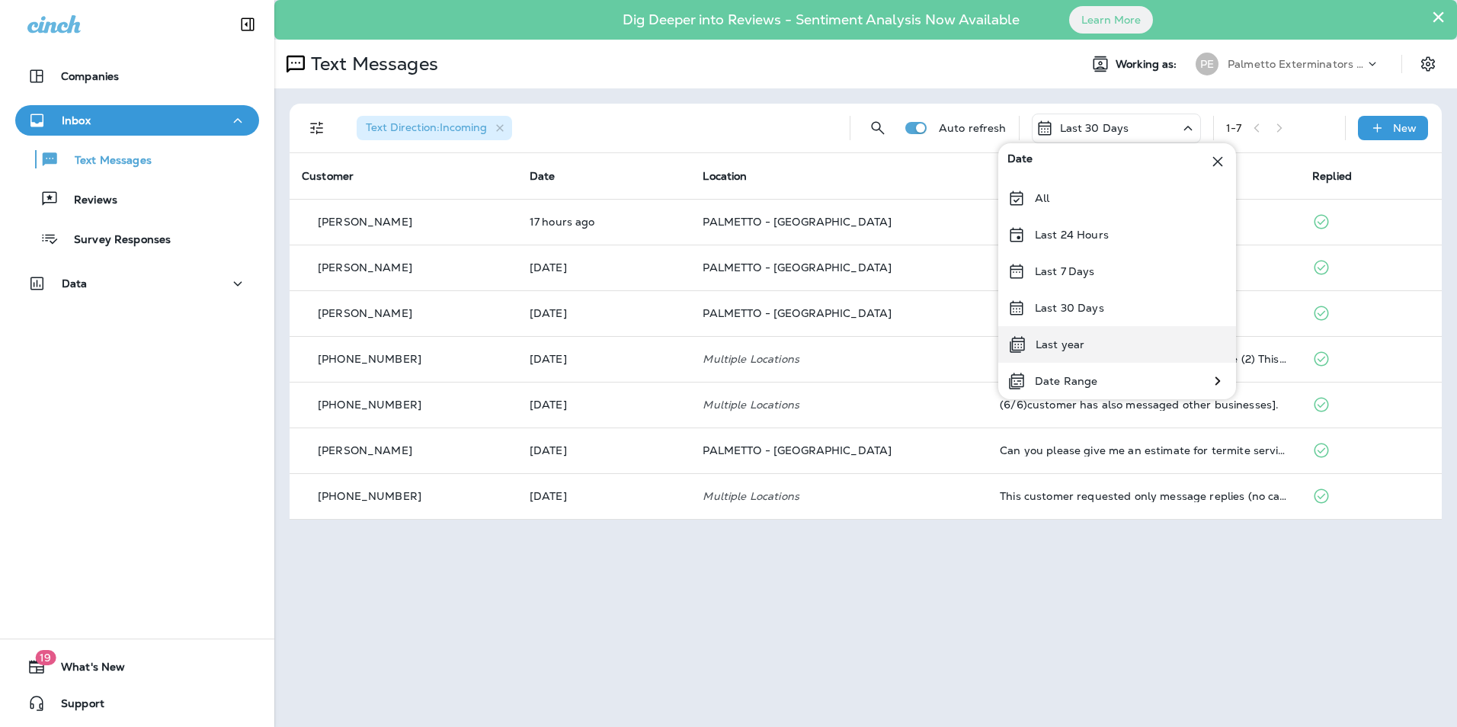
click at [1093, 354] on div "Last year" at bounding box center [1117, 344] width 238 height 37
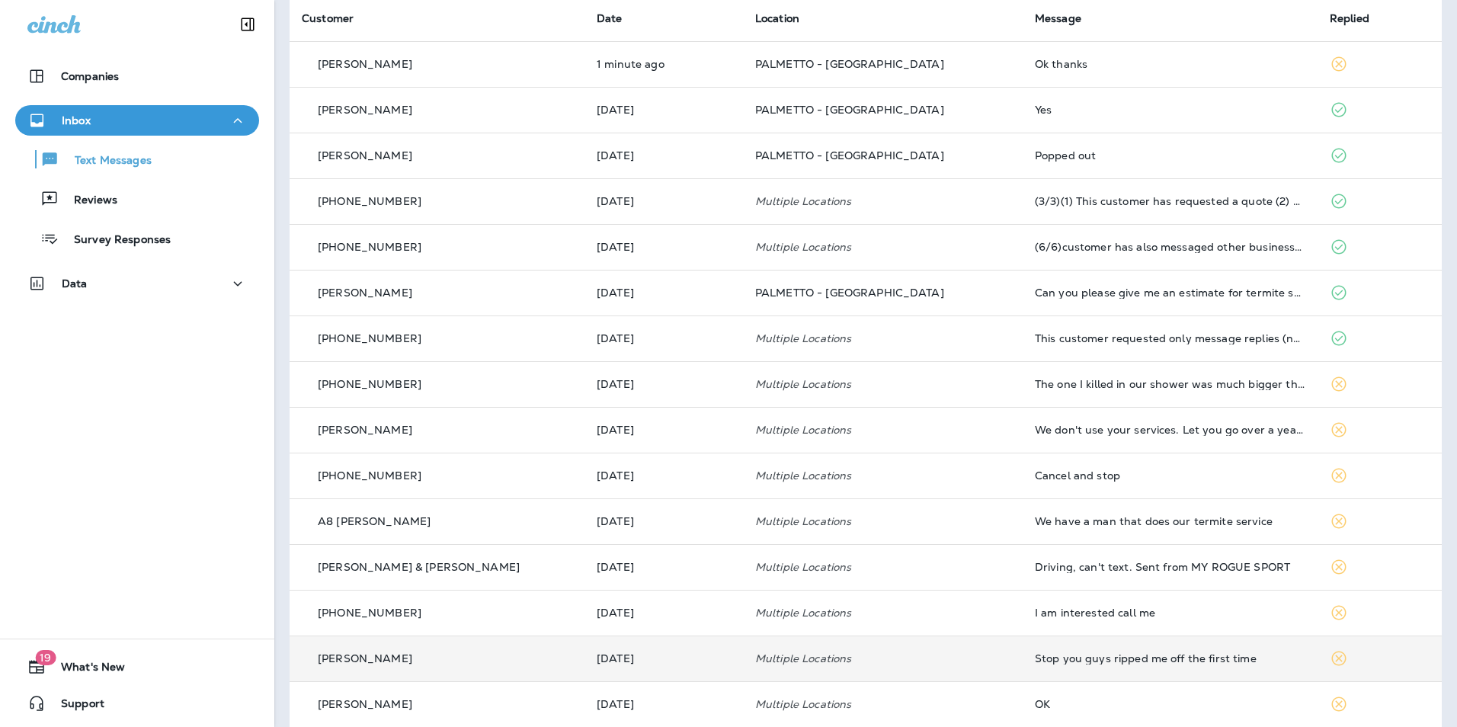
scroll to position [381, 0]
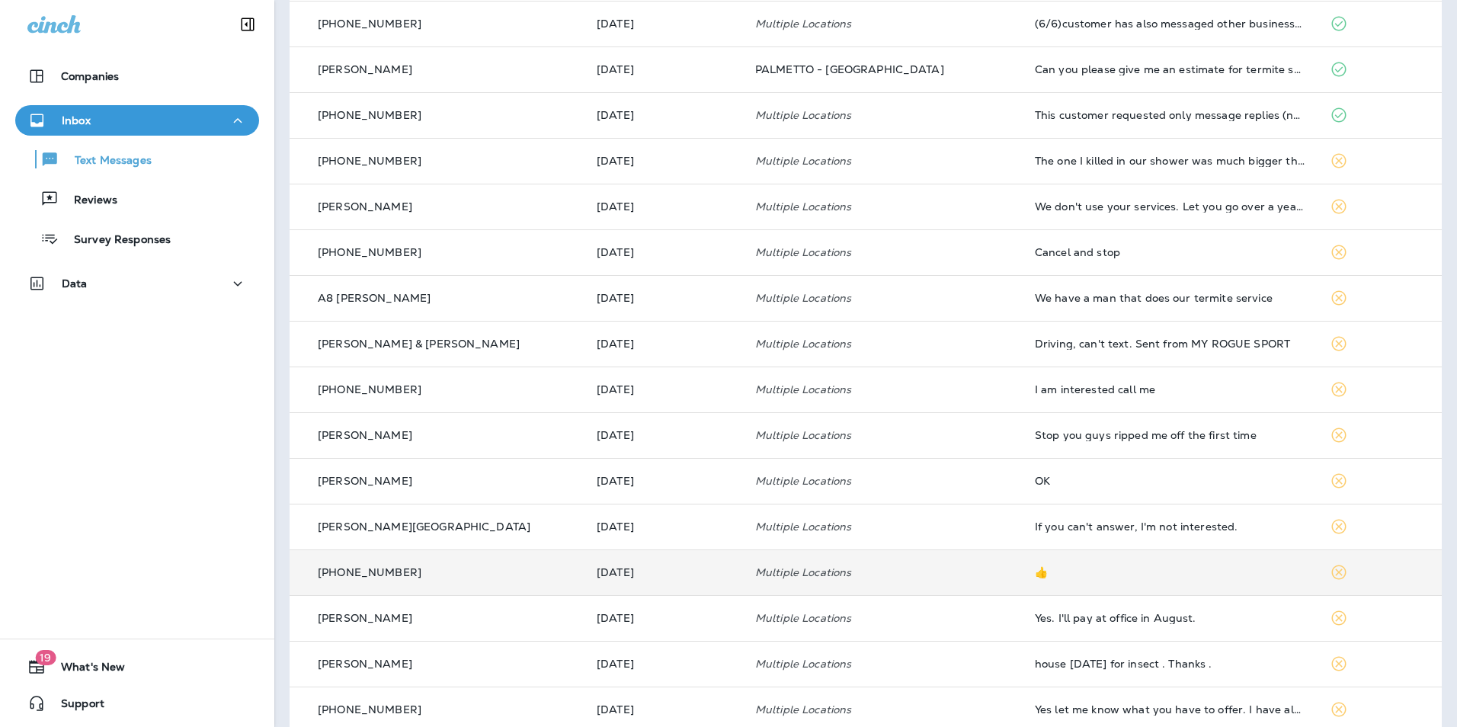
drag, startPoint x: 1045, startPoint y: 569, endPoint x: 905, endPoint y: 552, distance: 141.2
click at [905, 552] on td "Multiple Locations" at bounding box center [883, 572] width 280 height 46
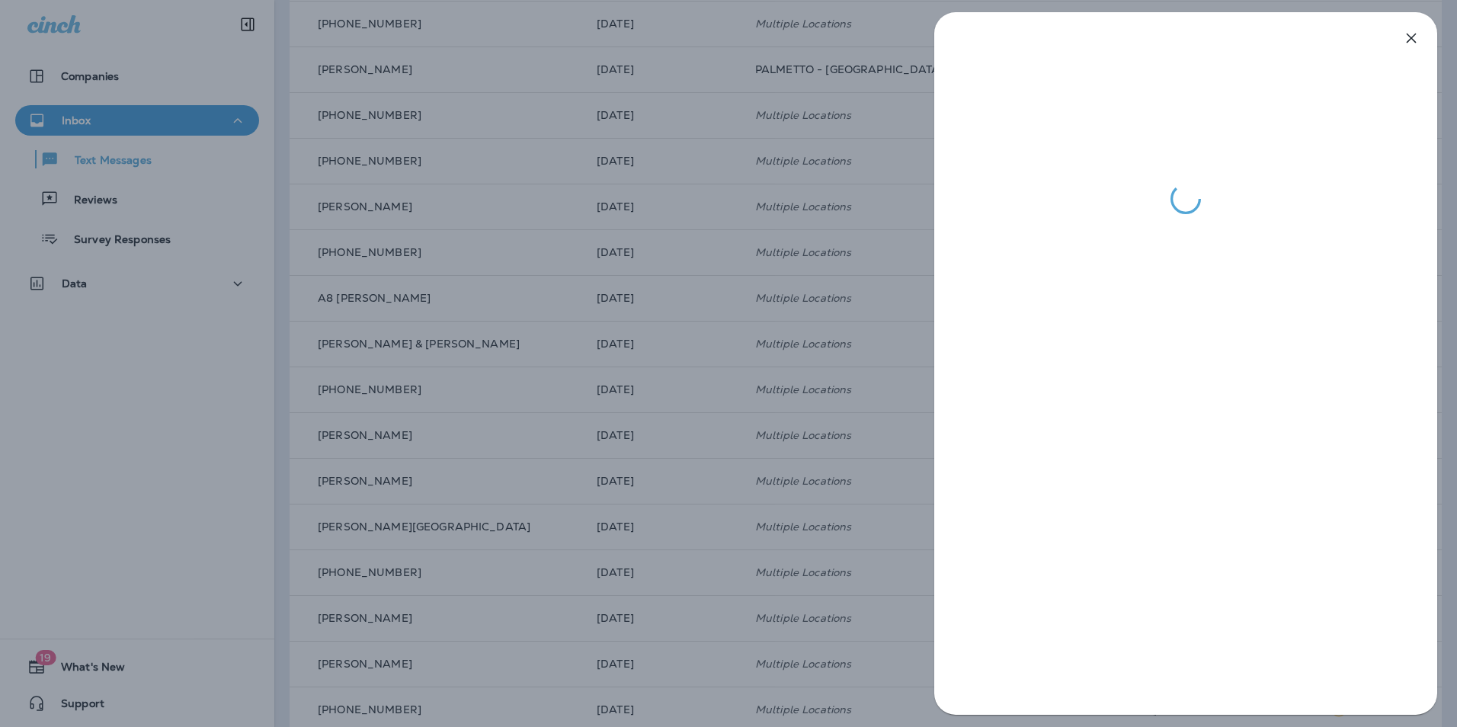
click at [1406, 34] on icon "button" at bounding box center [1411, 38] width 18 height 18
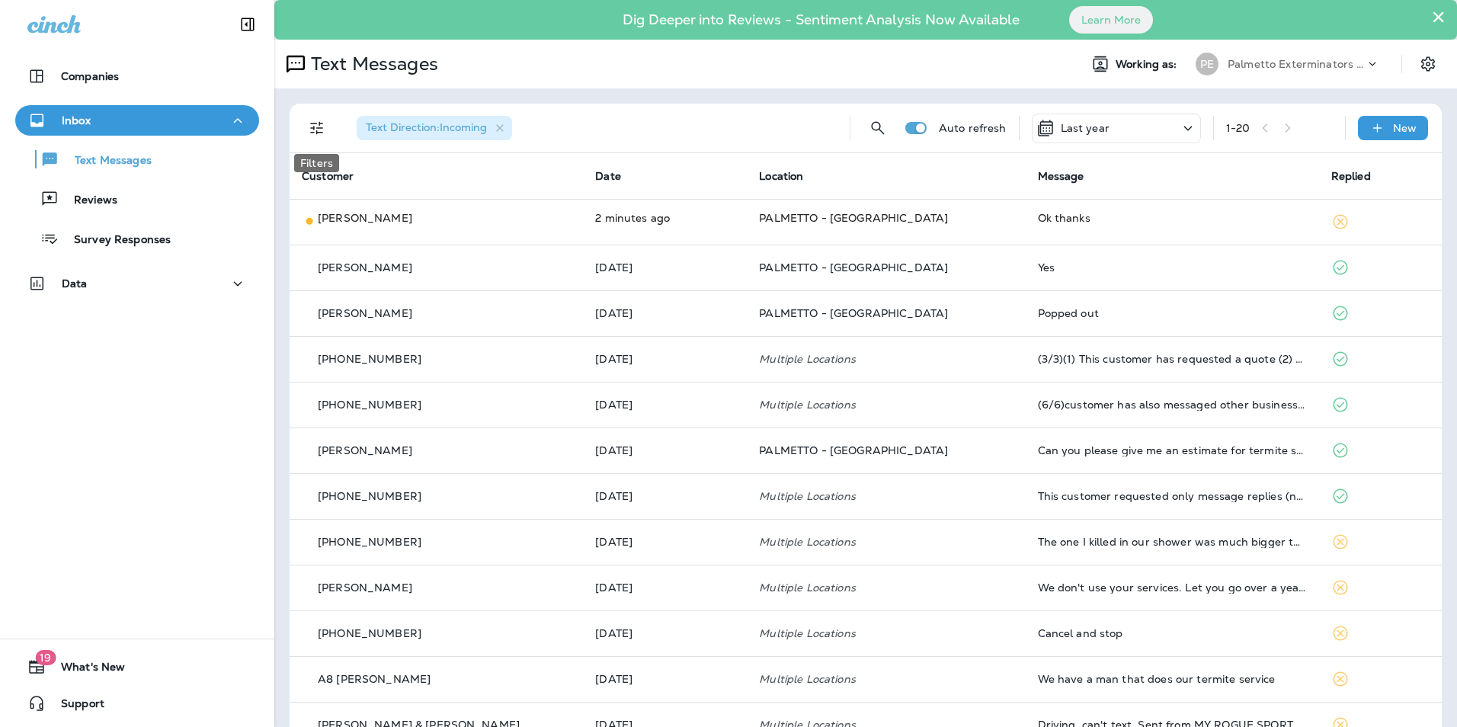
click at [325, 129] on icon "Filters" at bounding box center [317, 128] width 18 height 18
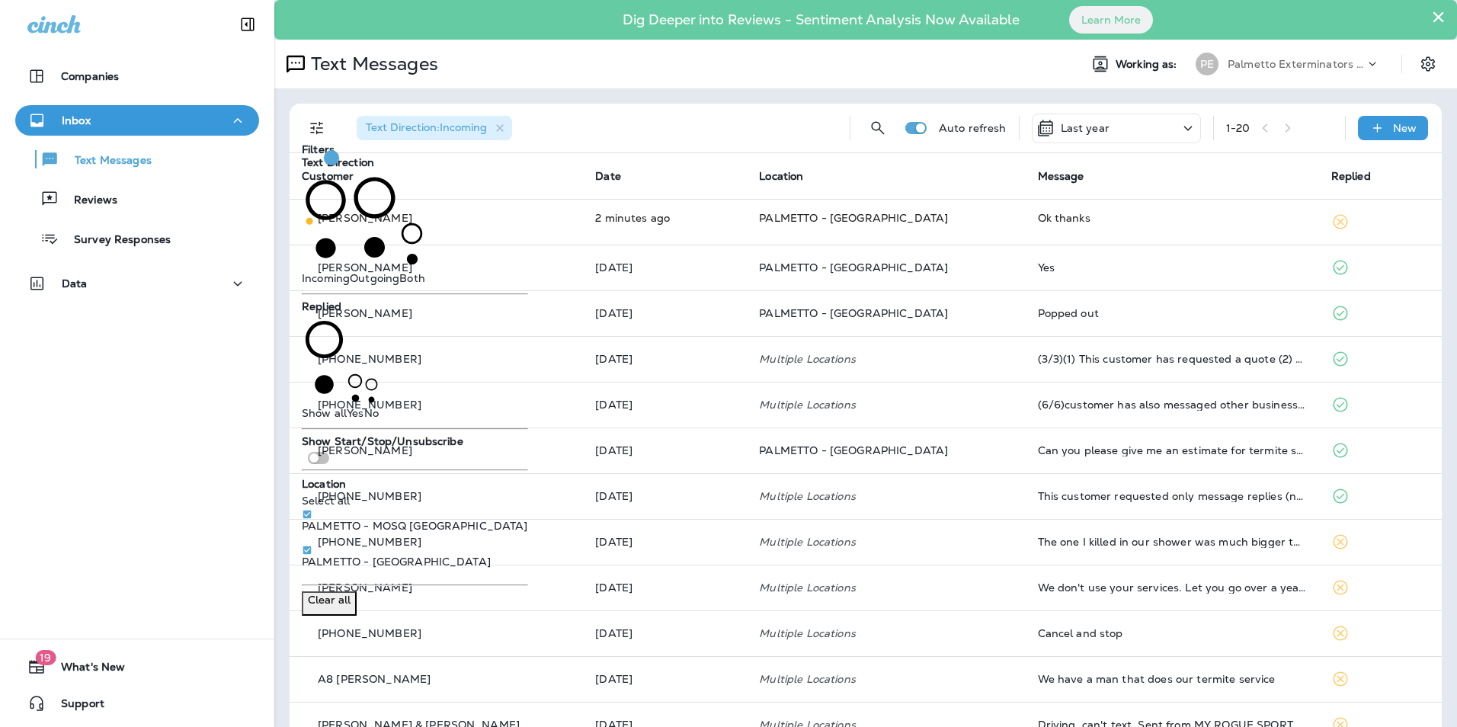
click at [800, 82] on div "Text Messages Working as: PE Palmetto Exterminators LLC" at bounding box center [865, 64] width 1182 height 49
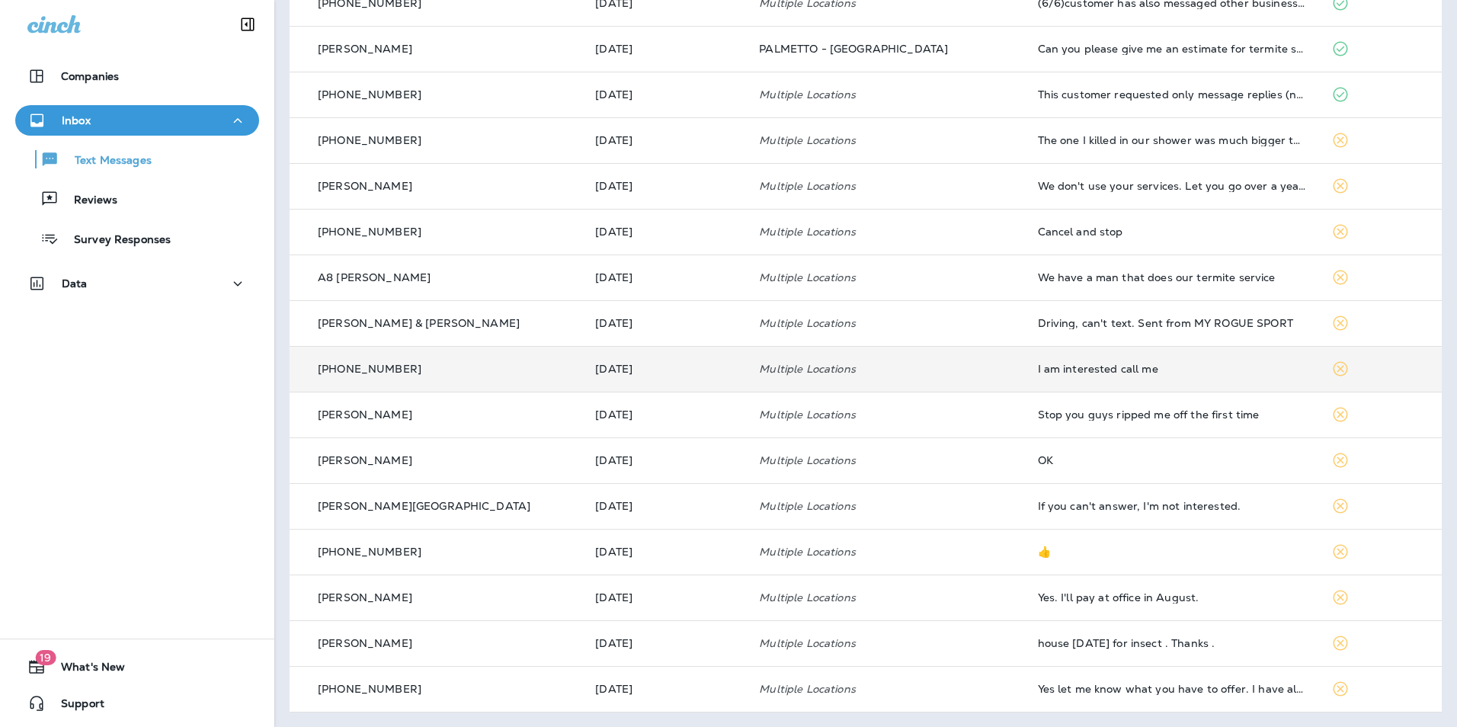
scroll to position [402, 0]
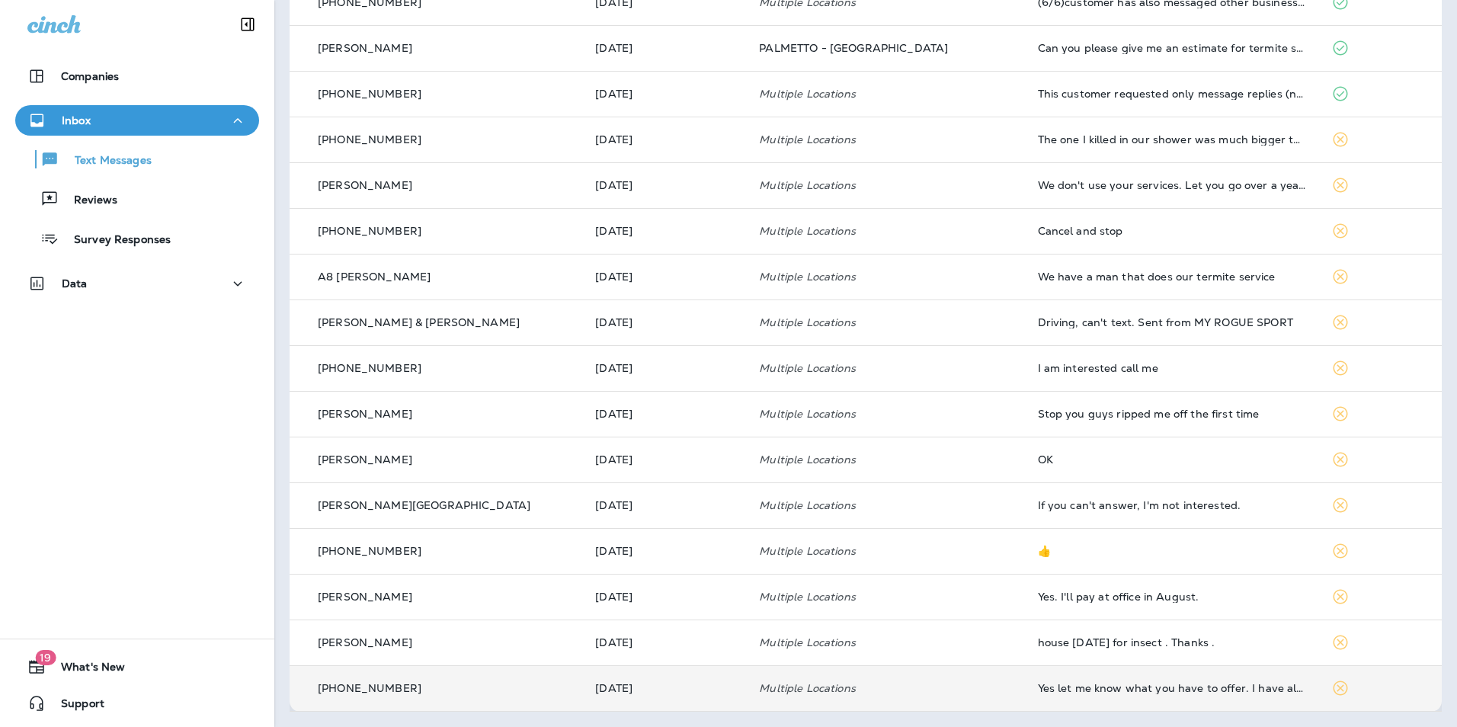
drag, startPoint x: 570, startPoint y: 685, endPoint x: 497, endPoint y: 687, distance: 73.2
click at [497, 687] on div "+1 (843) 670-1772" at bounding box center [436, 688] width 269 height 16
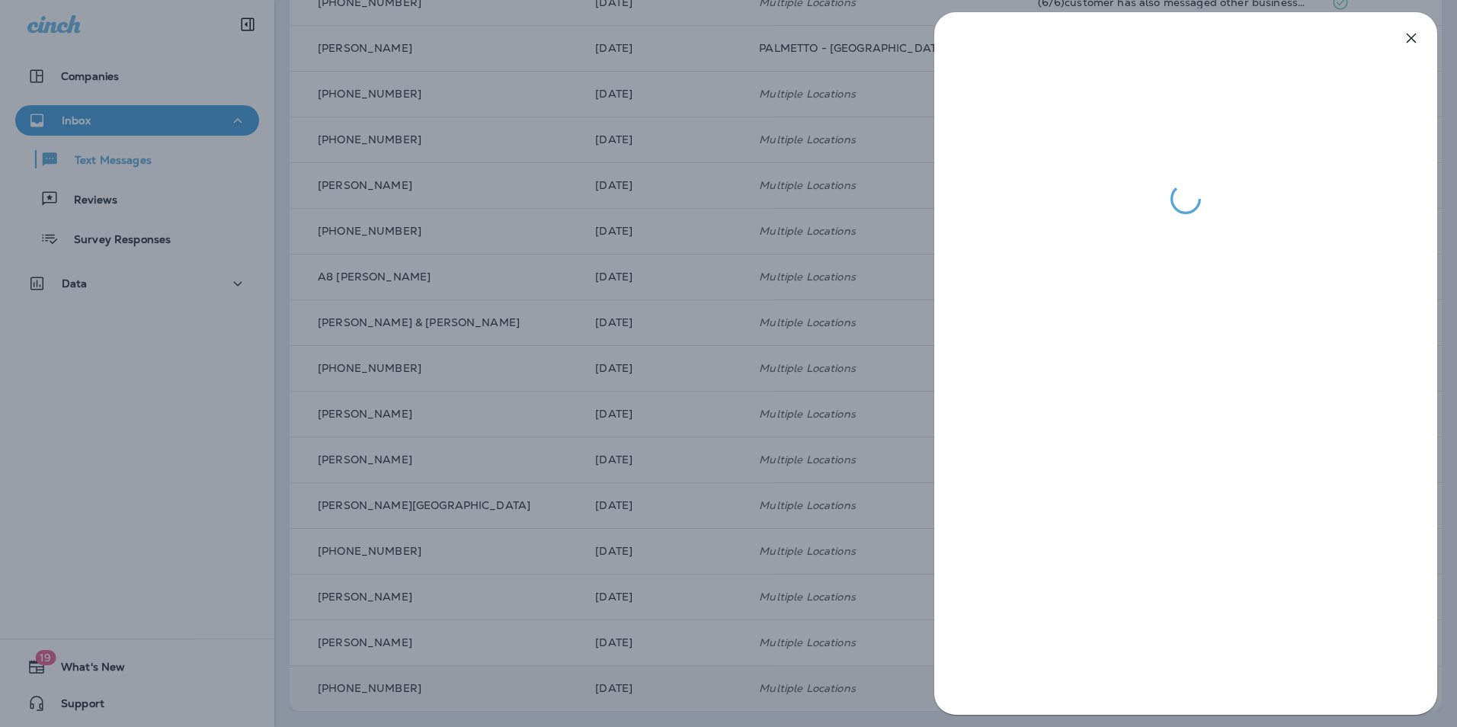
click at [1418, 43] on icon "button" at bounding box center [1411, 38] width 18 height 18
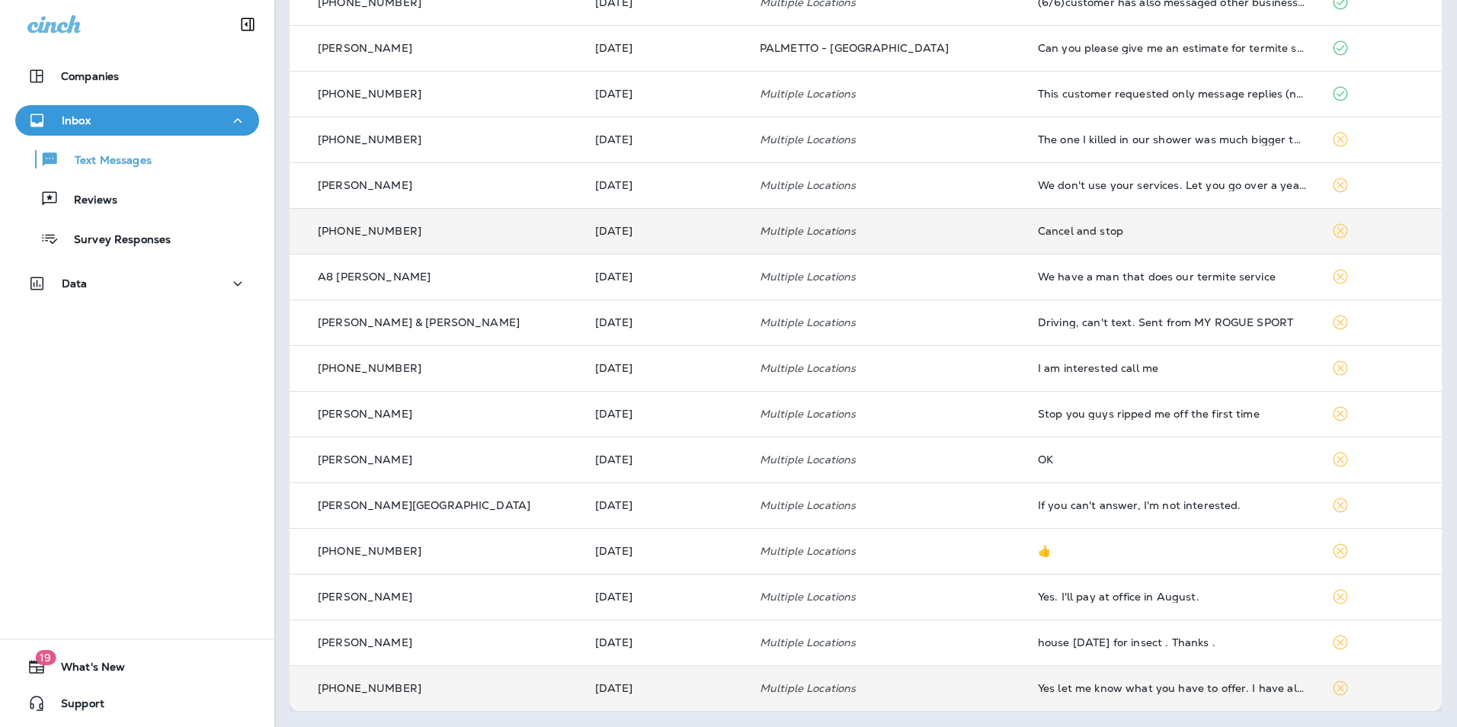
click at [1333, 230] on icon at bounding box center [1340, 231] width 14 height 14
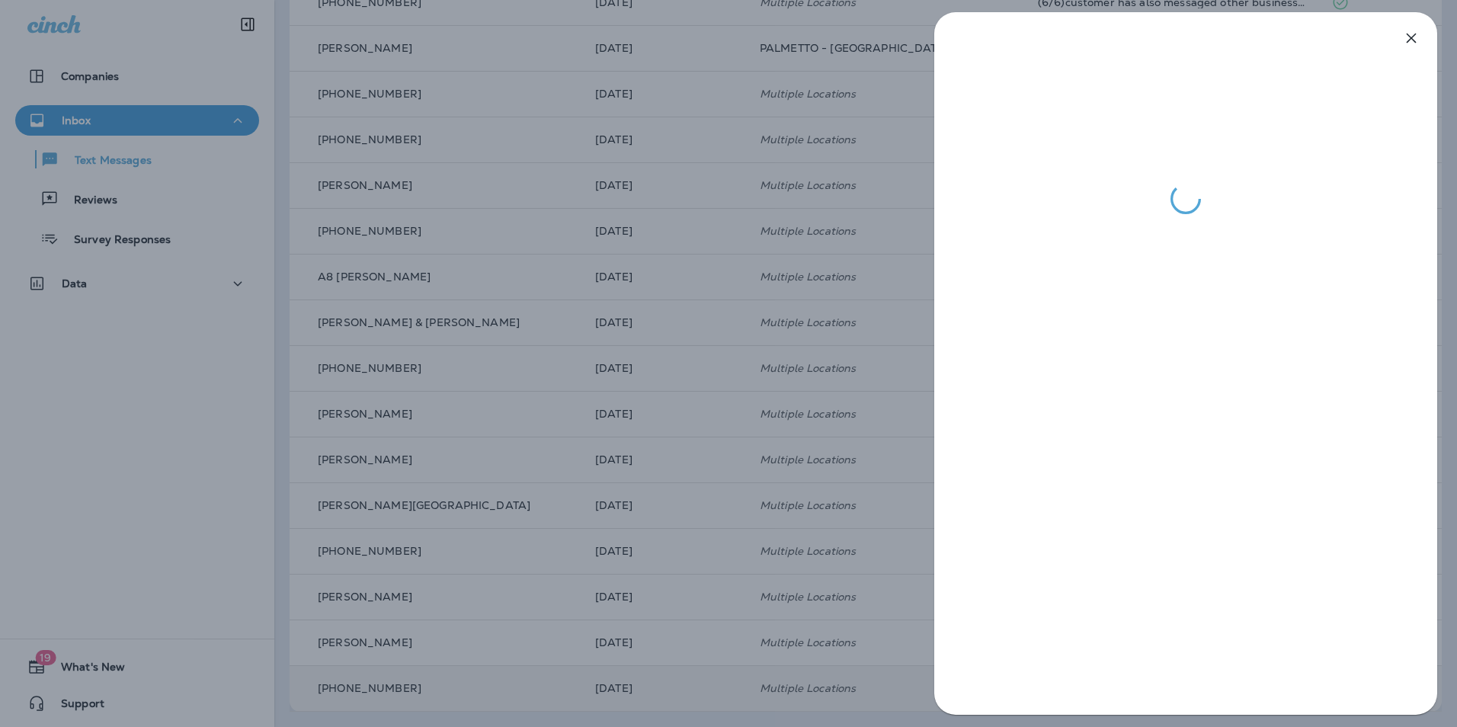
click at [1415, 38] on icon "button" at bounding box center [1411, 38] width 18 height 18
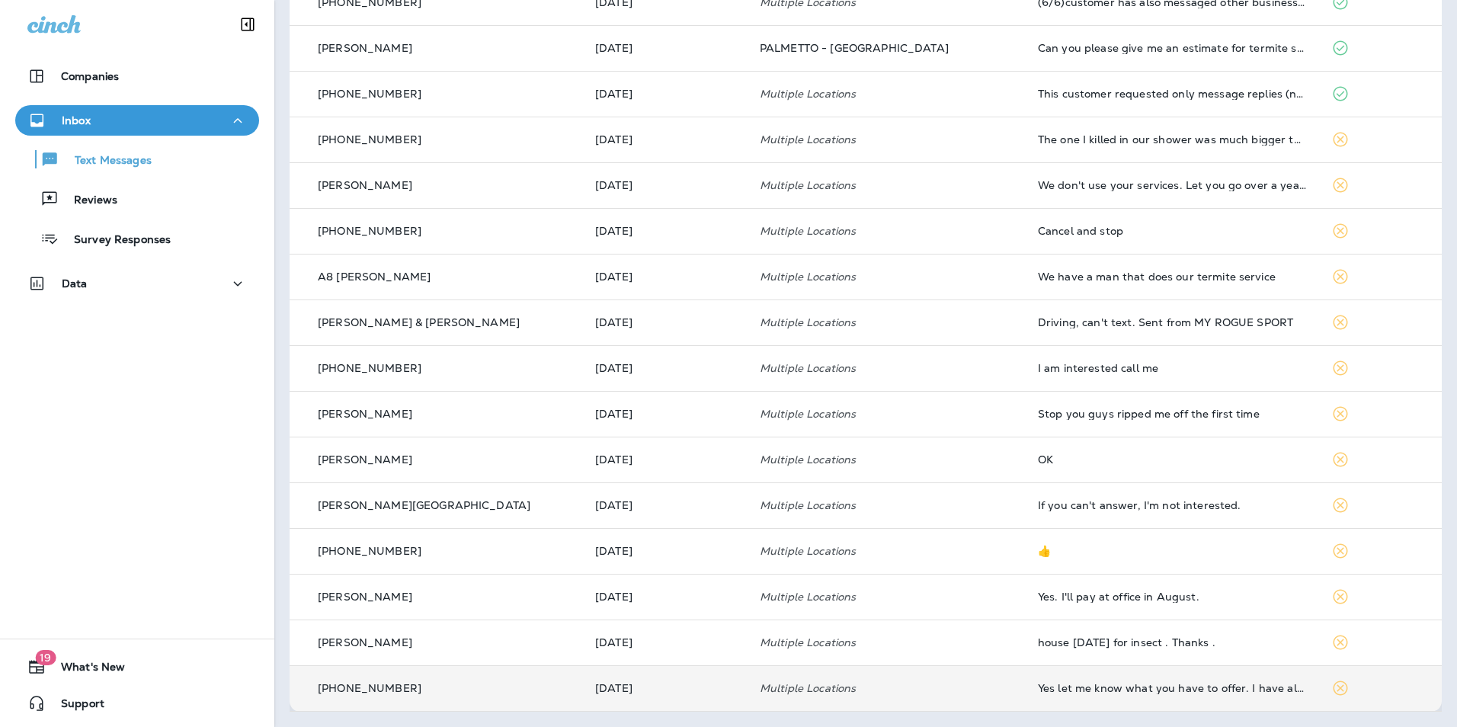
click at [141, 123] on div "Inbox" at bounding box center [136, 120] width 219 height 19
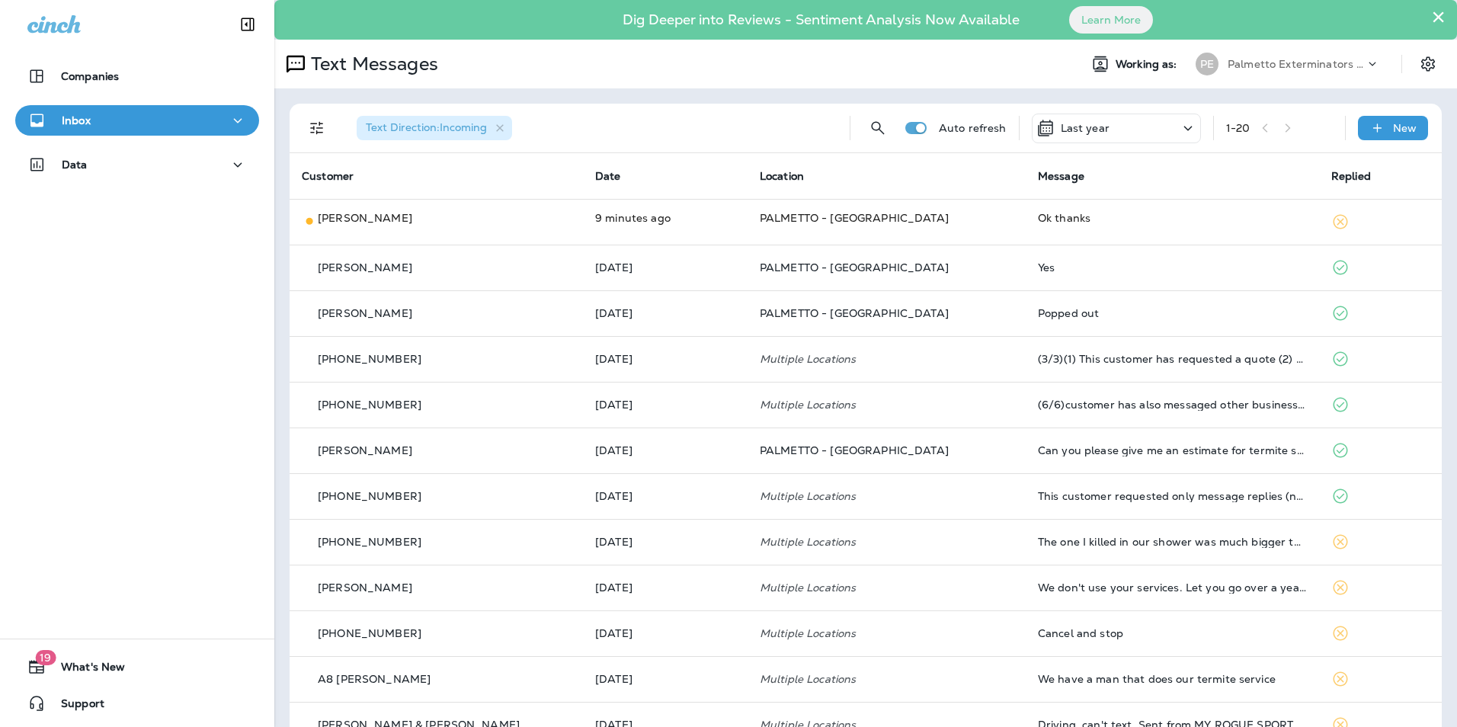
click at [1146, 127] on div "Last year" at bounding box center [1116, 129] width 169 height 30
click at [1068, 283] on p "Last 30 Days" at bounding box center [1106, 277] width 238 height 12
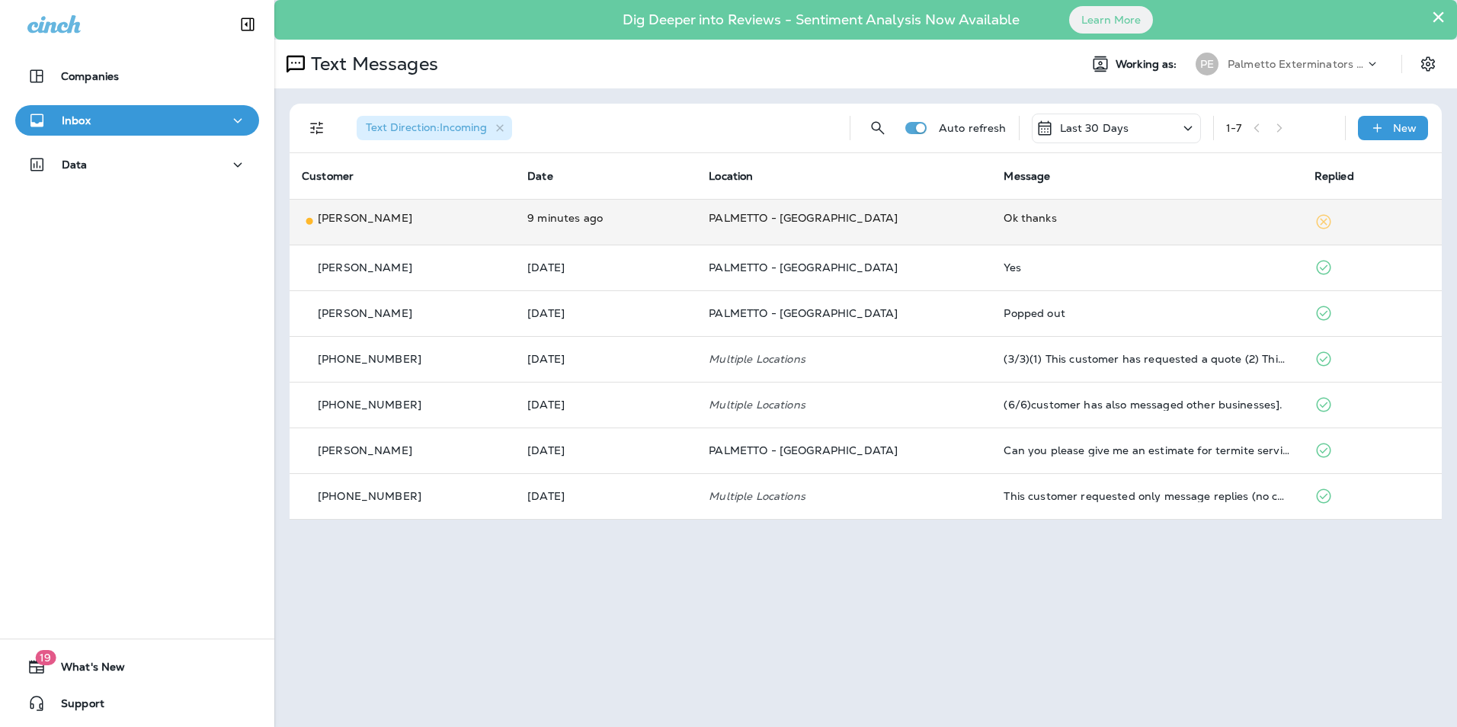
click at [930, 228] on td "PALMETTO - [GEOGRAPHIC_DATA]" at bounding box center [843, 222] width 295 height 46
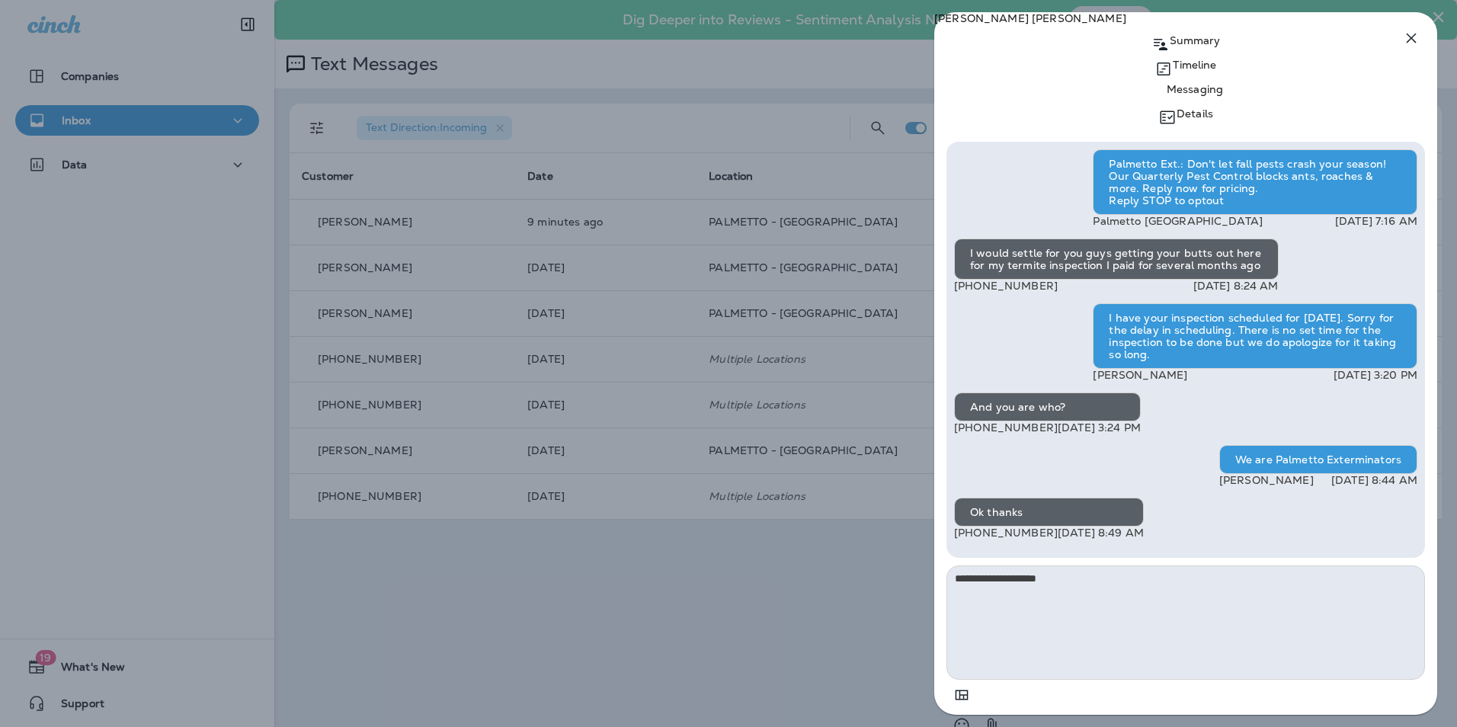
type textarea "**********"
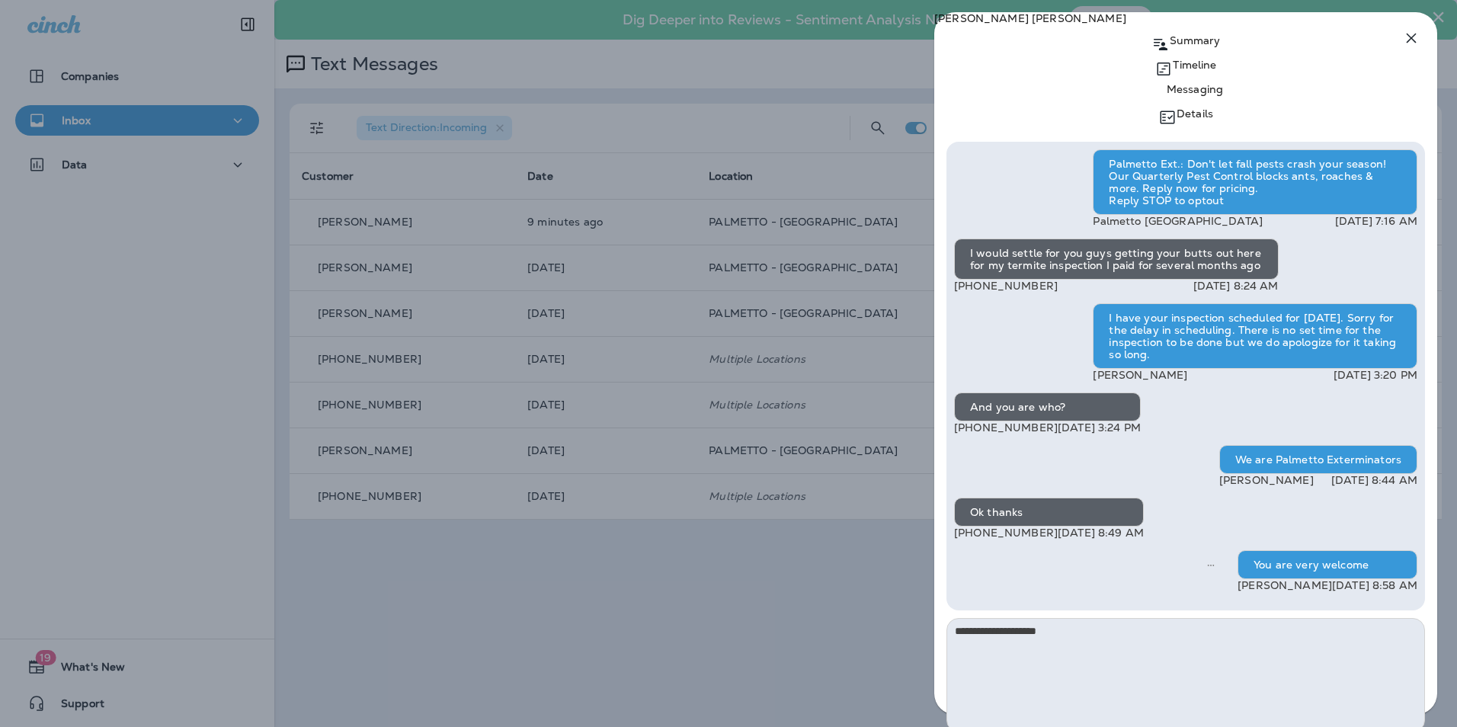
click at [1413, 40] on icon "button" at bounding box center [1411, 39] width 10 height 10
